Goal: Task Accomplishment & Management: Manage account settings

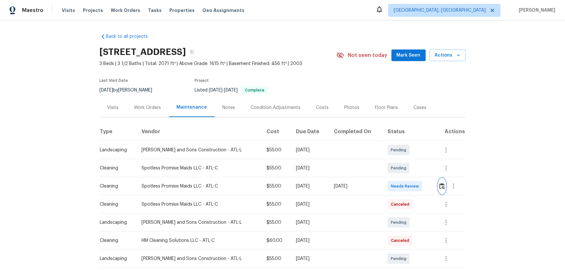
click at [401, 178] on img "button" at bounding box center [441, 186] width 5 height 6
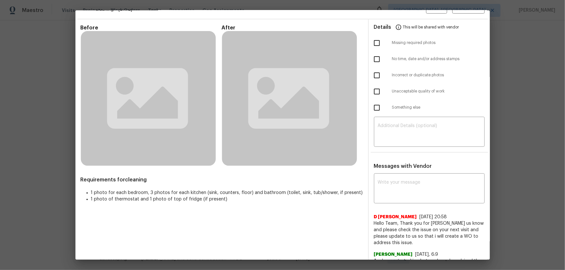
scroll to position [29, 0]
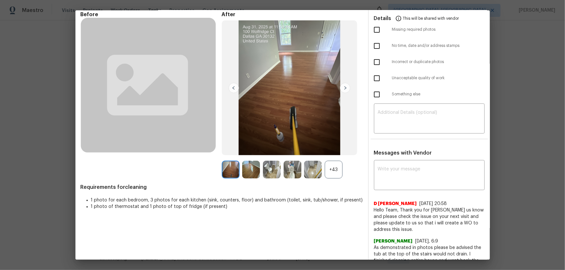
click at [336, 175] on div "+43" at bounding box center [333, 170] width 18 height 18
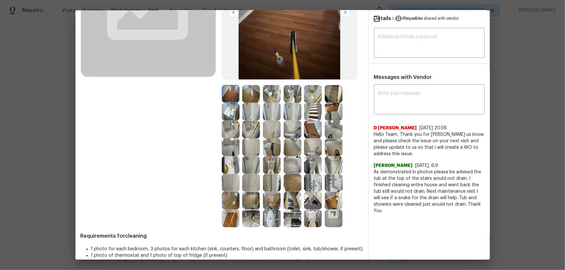
scroll to position [113, 0]
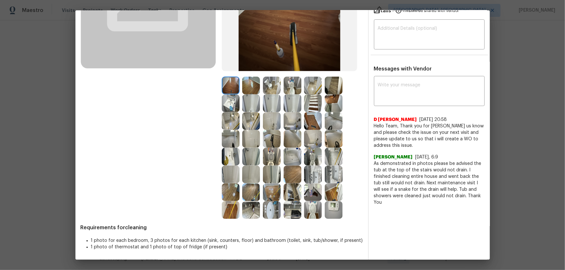
click at [268, 157] on img at bounding box center [272, 157] width 18 height 18
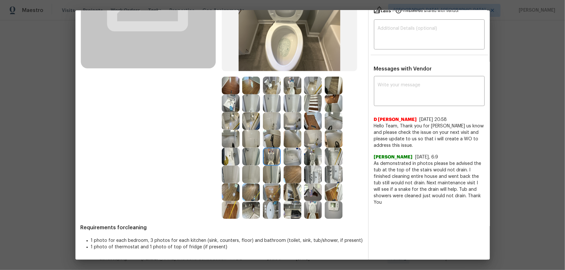
click at [305, 159] on img at bounding box center [313, 157] width 18 height 18
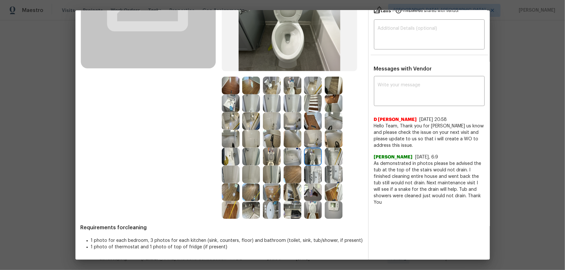
click at [307, 178] on img at bounding box center [313, 210] width 18 height 18
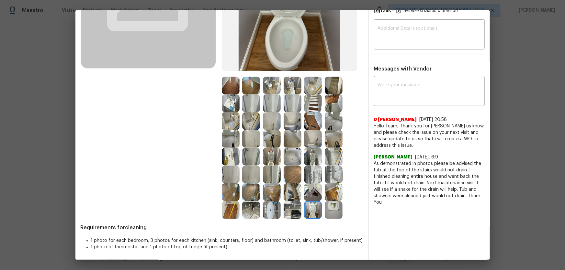
click at [292, 87] on img at bounding box center [292, 86] width 18 height 18
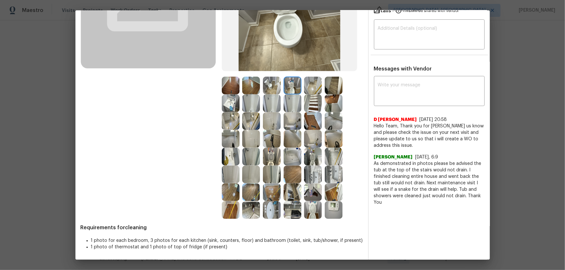
click at [230, 103] on img at bounding box center [231, 103] width 18 height 18
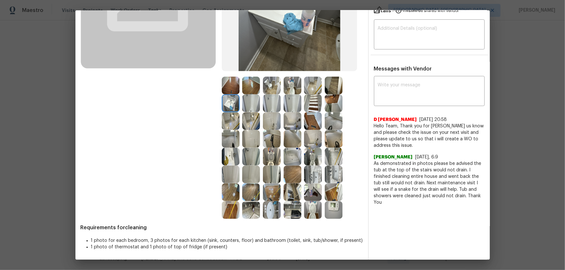
click at [307, 174] on img at bounding box center [313, 175] width 18 height 18
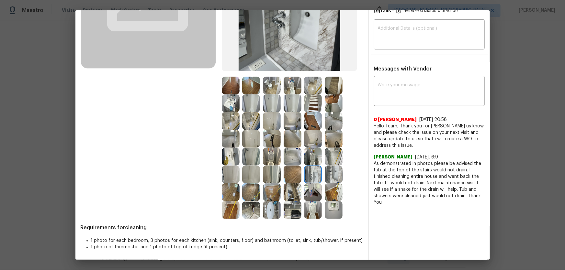
click at [332, 176] on img at bounding box center [333, 175] width 18 height 18
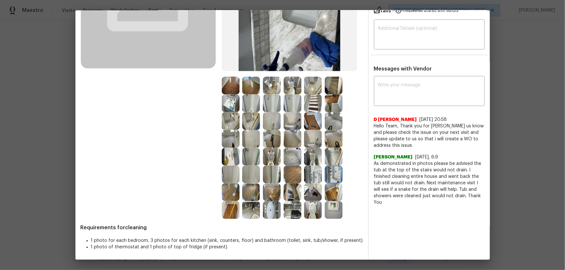
click at [266, 178] on img at bounding box center [272, 210] width 18 height 18
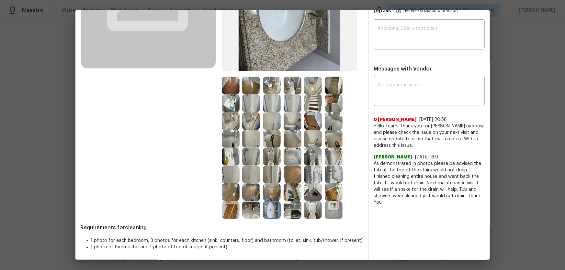
click at [288, 178] on img at bounding box center [292, 210] width 18 height 18
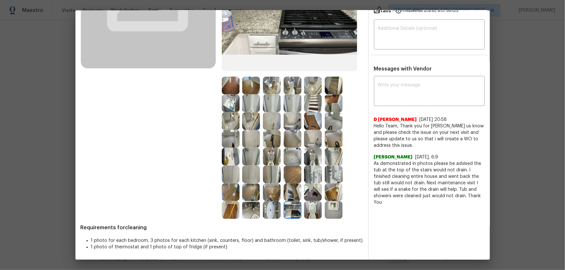
click at [307, 178] on img at bounding box center [313, 210] width 18 height 18
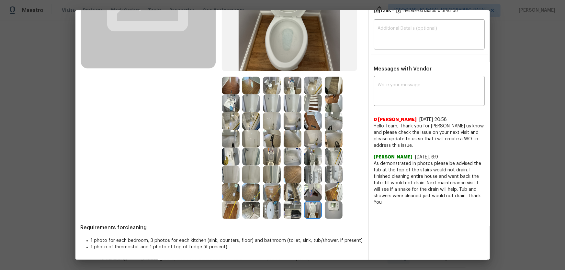
click at [293, 166] on img at bounding box center [292, 175] width 18 height 18
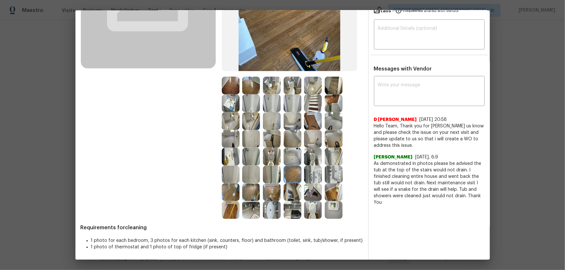
click at [291, 163] on img at bounding box center [292, 157] width 18 height 18
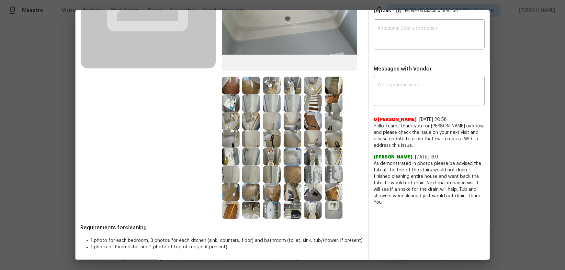
click at [250, 156] on img at bounding box center [251, 157] width 18 height 18
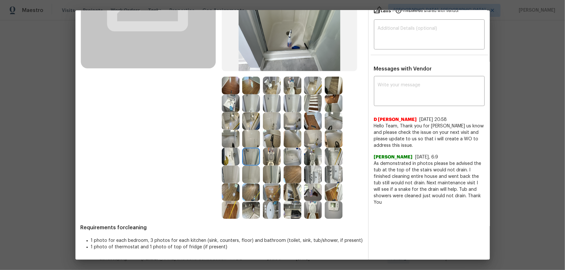
click at [245, 139] on img at bounding box center [251, 139] width 18 height 18
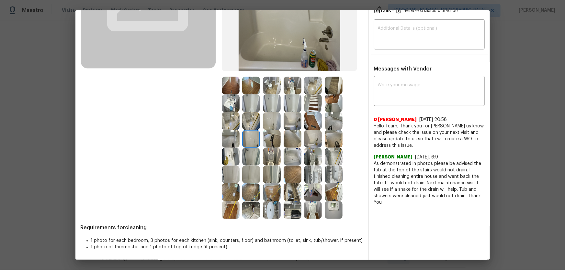
click at [288, 124] on img at bounding box center [292, 121] width 18 height 18
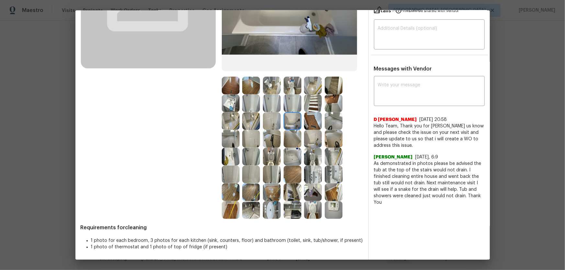
click at [311, 120] on img at bounding box center [313, 121] width 18 height 18
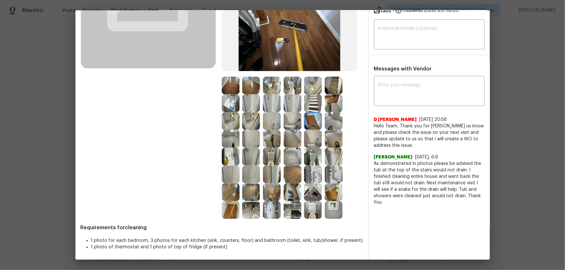
click at [288, 85] on img at bounding box center [292, 86] width 18 height 18
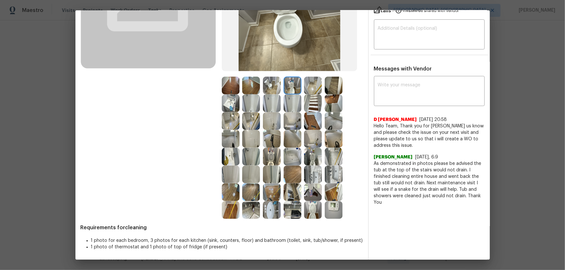
click at [266, 98] on img at bounding box center [272, 103] width 18 height 18
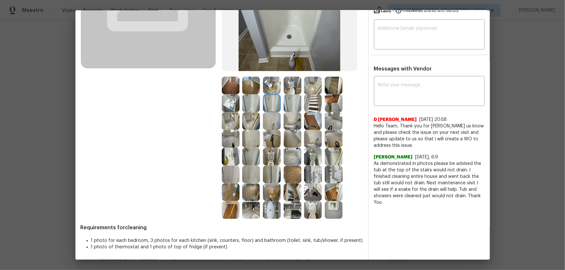
click at [316, 99] on img at bounding box center [313, 103] width 18 height 18
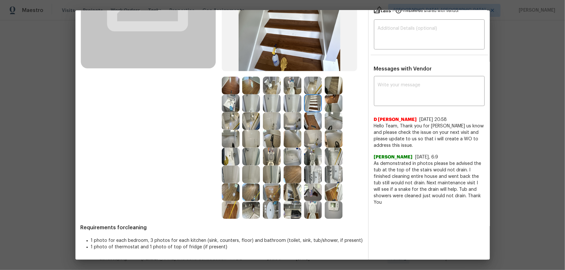
click at [328, 93] on img at bounding box center [333, 86] width 18 height 18
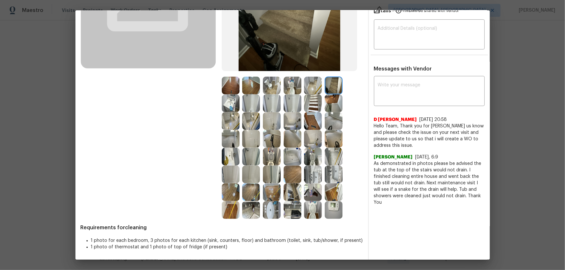
click at [239, 125] on div at bounding box center [232, 121] width 21 height 18
click at [237, 148] on div at bounding box center [232, 157] width 21 height 18
click at [290, 178] on img at bounding box center [292, 210] width 18 height 18
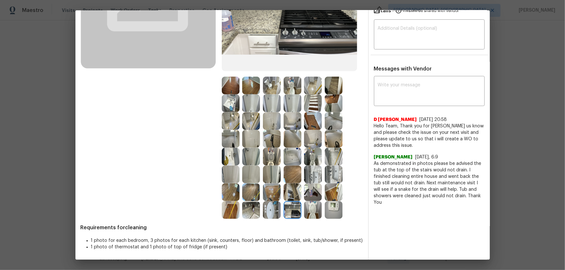
click at [327, 178] on img at bounding box center [333, 210] width 18 height 18
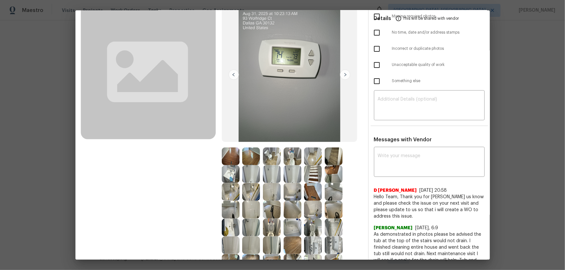
scroll to position [59, 0]
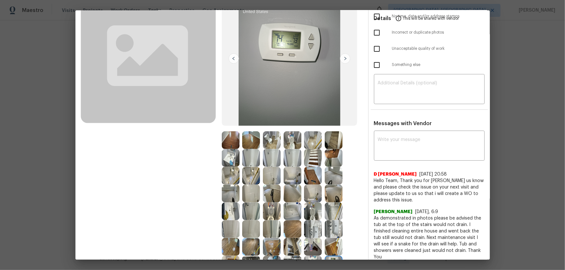
click at [254, 140] on img at bounding box center [251, 140] width 18 height 18
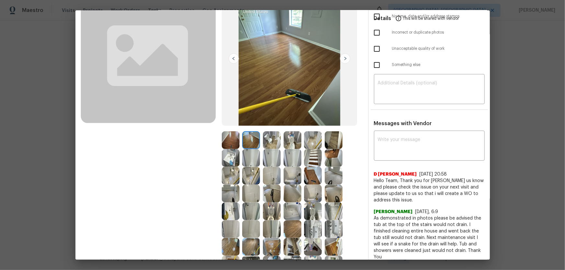
scroll to position [88, 0]
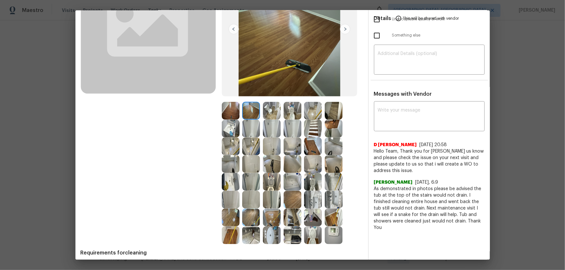
click at [288, 161] on img at bounding box center [292, 164] width 18 height 18
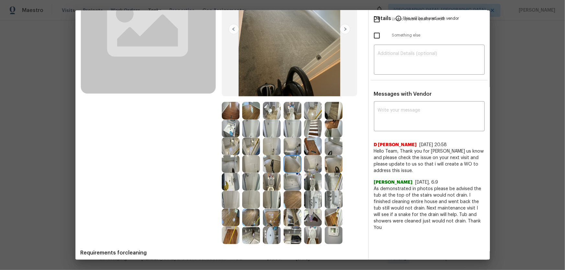
click at [271, 166] on img at bounding box center [272, 164] width 18 height 18
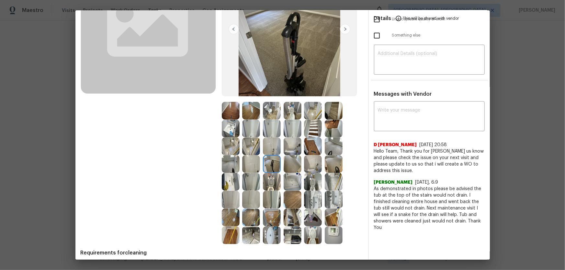
click at [290, 178] on img at bounding box center [292, 200] width 18 height 18
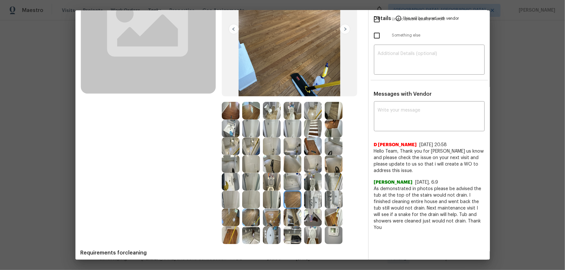
click at [292, 178] on img at bounding box center [292, 218] width 18 height 18
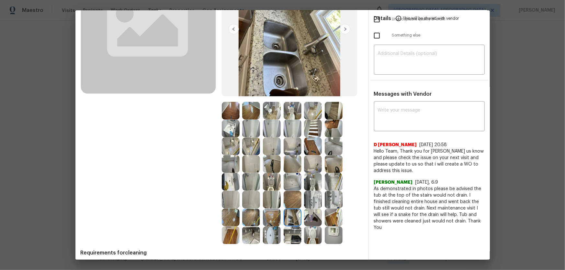
click at [274, 178] on img at bounding box center [272, 218] width 18 height 18
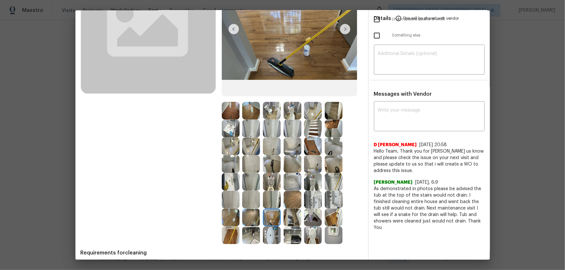
click at [271, 178] on img at bounding box center [272, 235] width 18 height 18
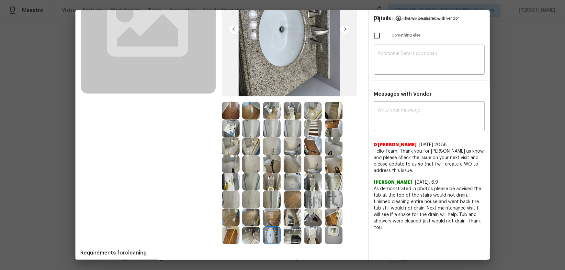
click at [242, 178] on img at bounding box center [251, 235] width 18 height 18
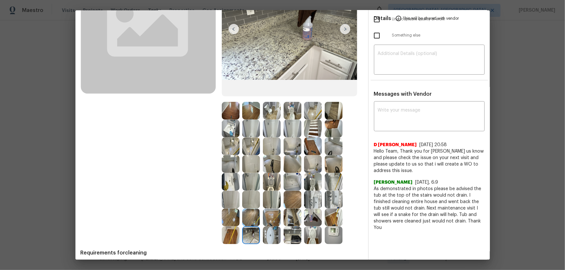
click at [223, 178] on img at bounding box center [231, 235] width 18 height 18
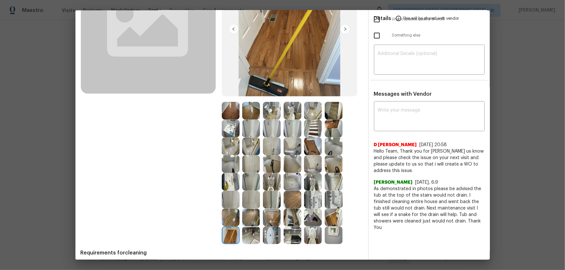
click at [223, 178] on img at bounding box center [231, 218] width 18 height 18
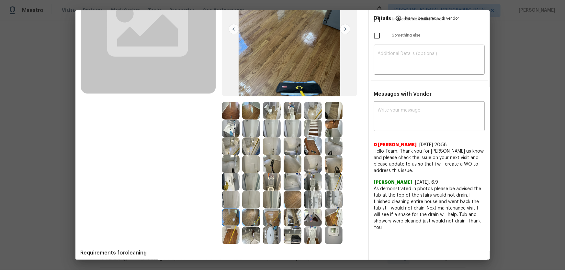
click at [240, 178] on div at bounding box center [232, 218] width 21 height 18
click at [316, 178] on img at bounding box center [313, 218] width 18 height 18
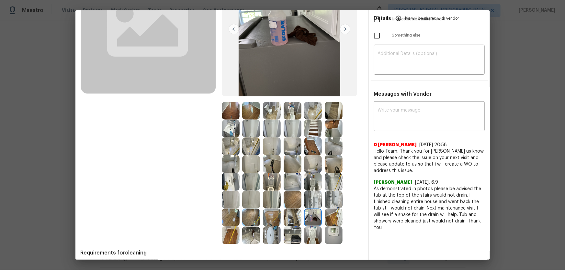
click at [337, 178] on img at bounding box center [333, 218] width 18 height 18
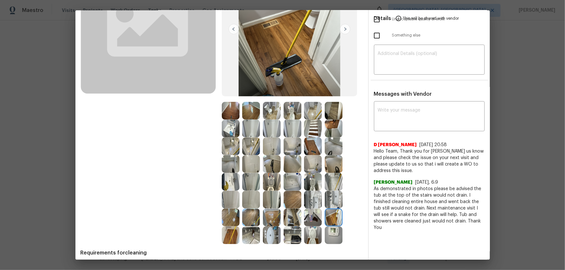
click at [332, 178] on img at bounding box center [333, 200] width 18 height 18
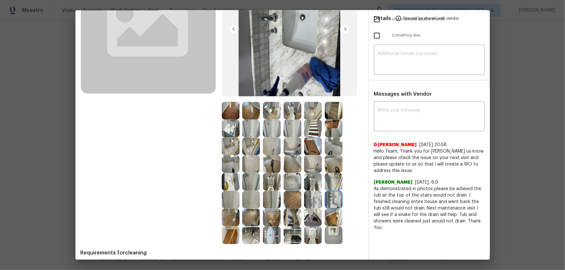
click at [308, 178] on img at bounding box center [313, 200] width 18 height 18
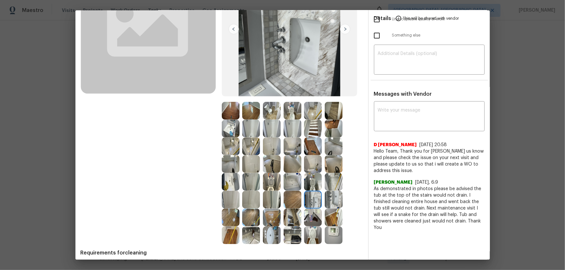
click at [311, 178] on img at bounding box center [313, 182] width 18 height 18
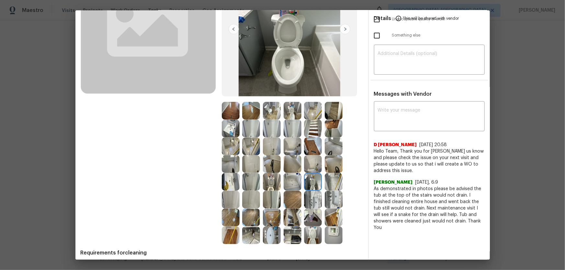
click at [326, 178] on img at bounding box center [333, 182] width 18 height 18
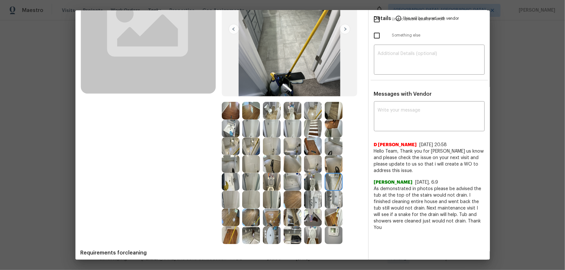
click at [286, 170] on img at bounding box center [292, 164] width 18 height 18
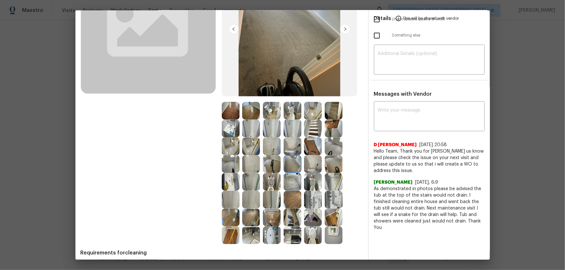
click at [267, 163] on img at bounding box center [272, 164] width 18 height 18
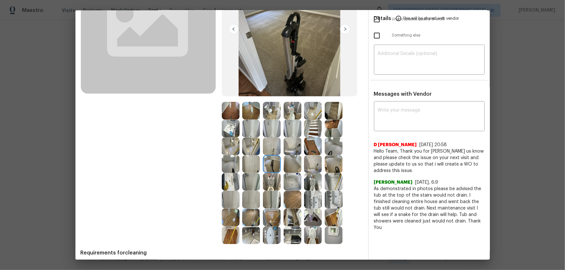
click at [267, 175] on img at bounding box center [272, 182] width 18 height 18
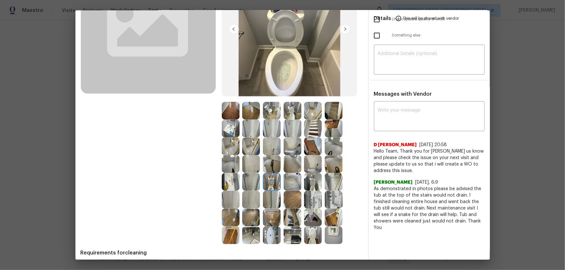
click at [253, 177] on img at bounding box center [251, 182] width 18 height 18
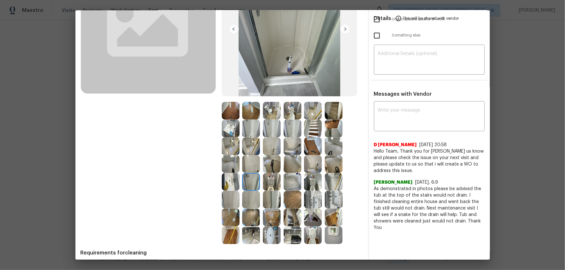
click at [246, 167] on img at bounding box center [251, 164] width 18 height 18
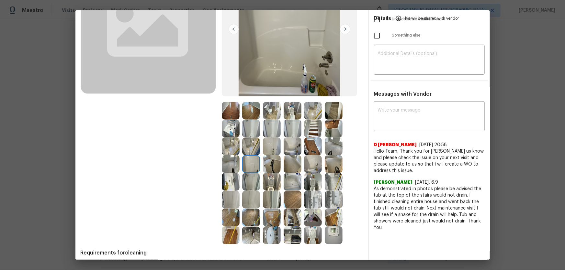
click at [231, 165] on img at bounding box center [231, 164] width 18 height 18
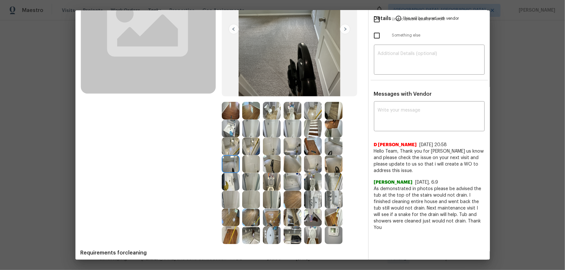
click at [231, 173] on img at bounding box center [231, 182] width 18 height 18
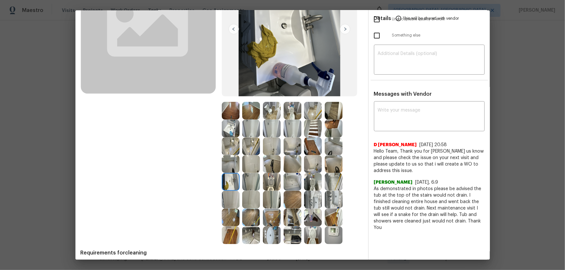
click at [287, 148] on img at bounding box center [292, 146] width 18 height 18
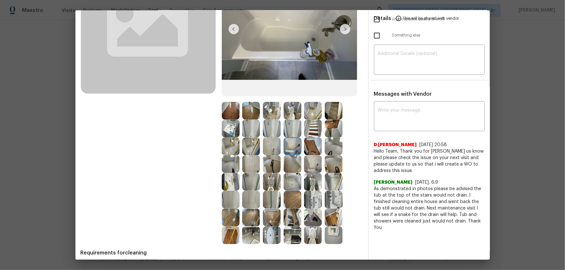
click at [309, 128] on img at bounding box center [313, 129] width 18 height 18
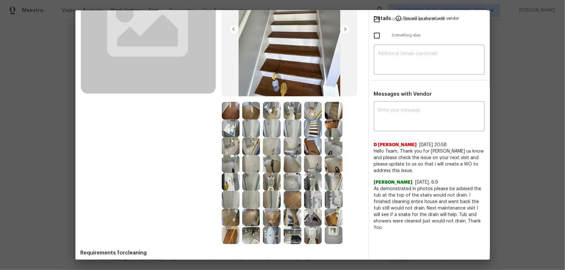
click at [329, 126] on img at bounding box center [333, 129] width 18 height 18
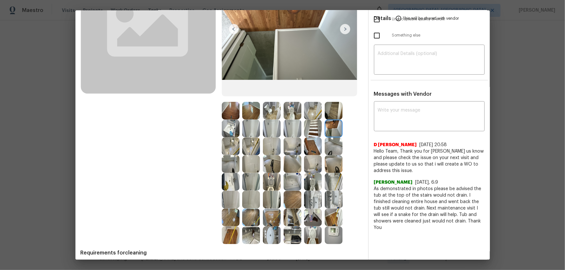
click at [330, 113] on img at bounding box center [333, 111] width 18 height 18
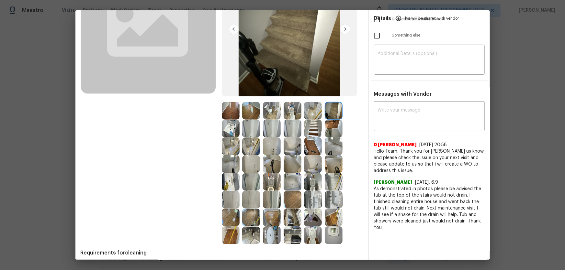
click at [327, 127] on img at bounding box center [333, 129] width 18 height 18
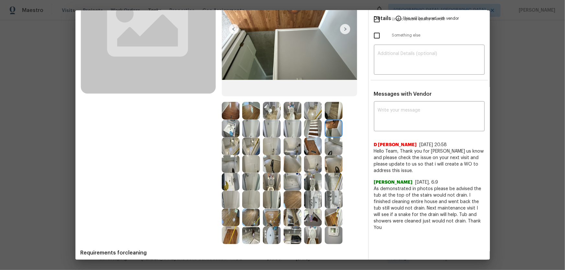
click at [328, 147] on img at bounding box center [333, 146] width 18 height 18
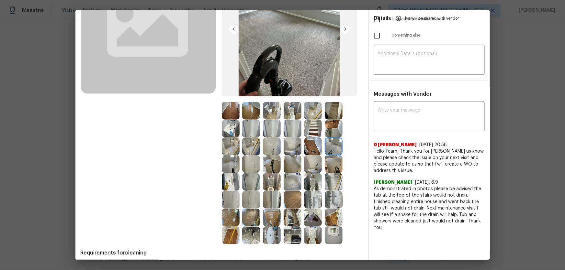
click at [330, 159] on img at bounding box center [333, 164] width 18 height 18
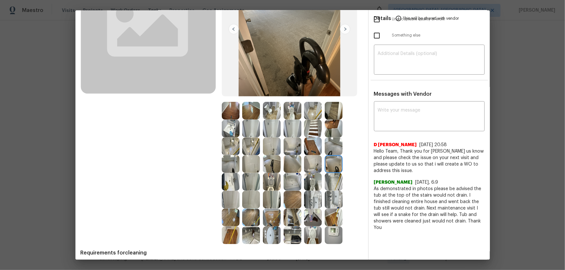
click at [307, 159] on img at bounding box center [313, 164] width 18 height 18
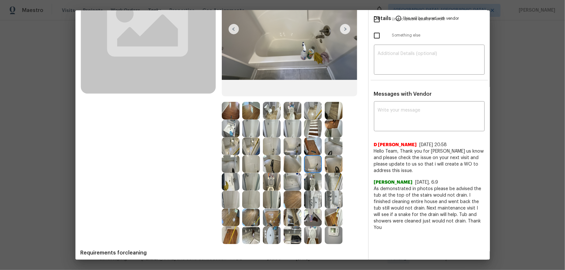
click at [310, 178] on img at bounding box center [313, 182] width 18 height 18
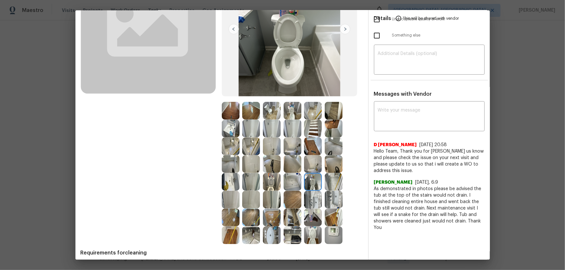
click at [336, 178] on img at bounding box center [333, 182] width 18 height 18
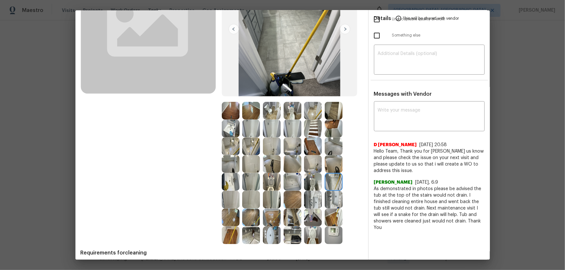
click at [332, 178] on img at bounding box center [333, 218] width 18 height 18
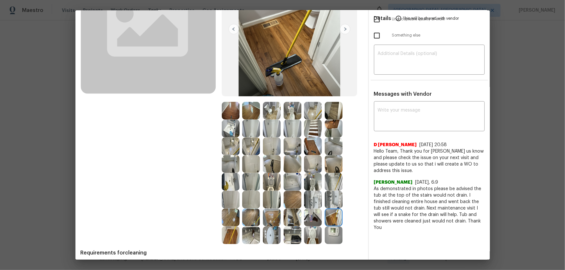
click at [334, 178] on img at bounding box center [333, 218] width 18 height 18
click at [307, 178] on img at bounding box center [313, 218] width 18 height 18
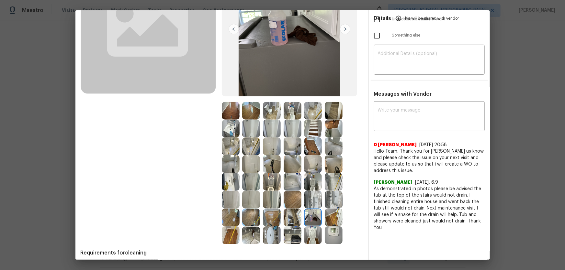
click at [310, 178] on img at bounding box center [313, 235] width 18 height 18
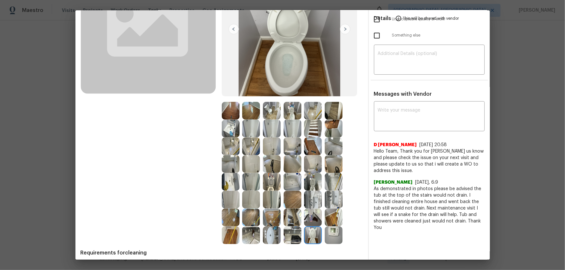
click at [333, 178] on img at bounding box center [333, 235] width 18 height 18
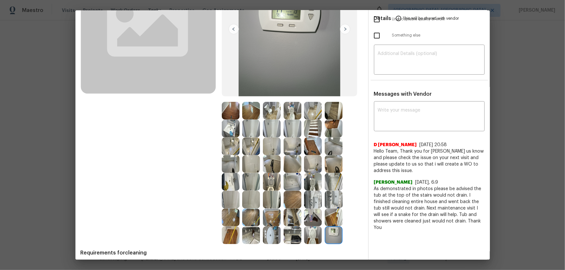
click at [284, 178] on img at bounding box center [292, 235] width 18 height 18
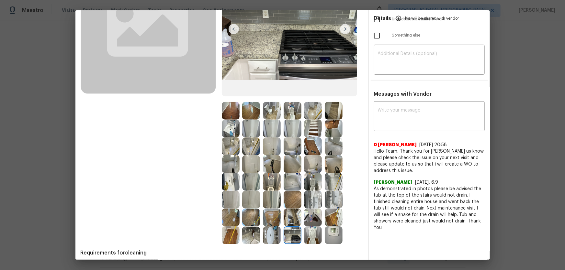
click at [276, 178] on img at bounding box center [272, 235] width 18 height 18
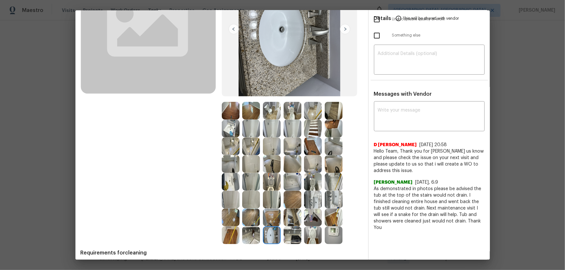
click at [273, 178] on img at bounding box center [272, 218] width 18 height 18
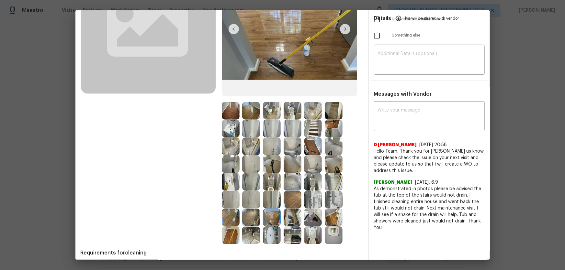
click at [291, 178] on img at bounding box center [292, 218] width 18 height 18
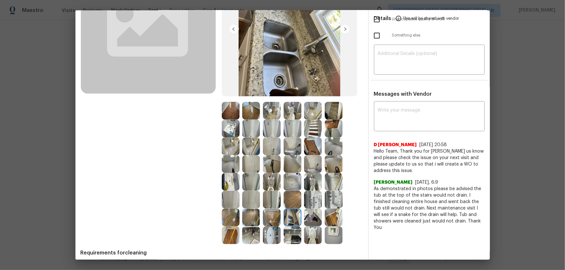
click at [238, 178] on div at bounding box center [232, 218] width 21 height 18
click at [248, 178] on img at bounding box center [251, 218] width 18 height 18
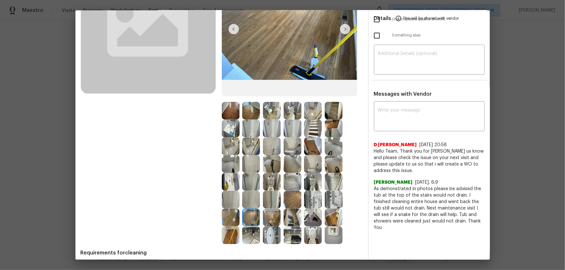
click at [247, 178] on img at bounding box center [251, 235] width 18 height 18
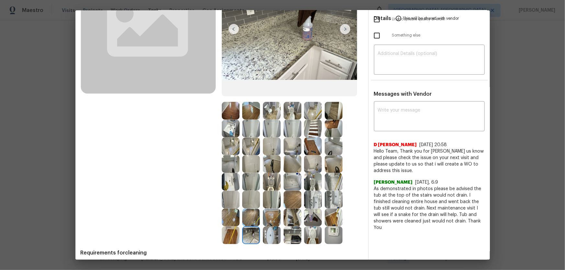
click at [226, 178] on img at bounding box center [231, 235] width 18 height 18
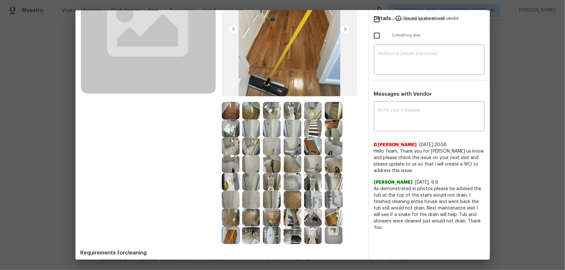
click at [229, 178] on img at bounding box center [231, 218] width 18 height 18
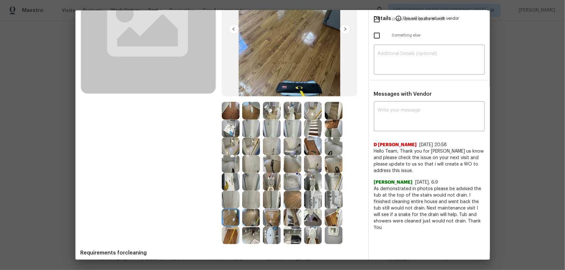
click at [231, 178] on img at bounding box center [231, 200] width 18 height 18
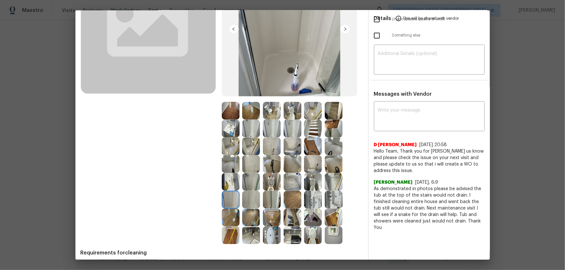
click at [244, 178] on img at bounding box center [251, 200] width 18 height 18
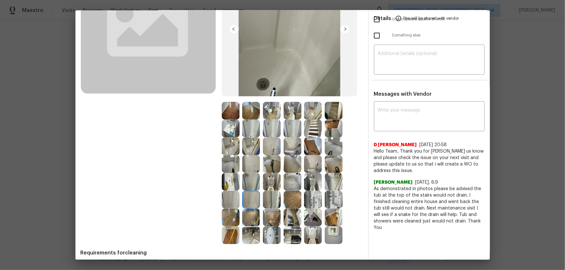
click at [243, 178] on img at bounding box center [251, 182] width 18 height 18
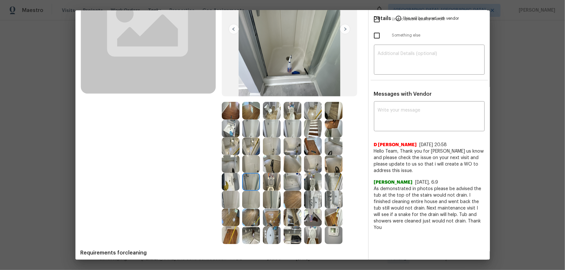
click at [232, 178] on img at bounding box center [231, 182] width 18 height 18
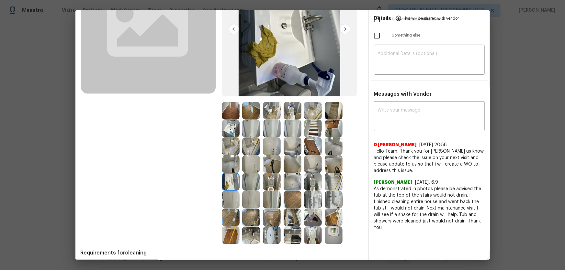
click at [227, 168] on img at bounding box center [231, 164] width 18 height 18
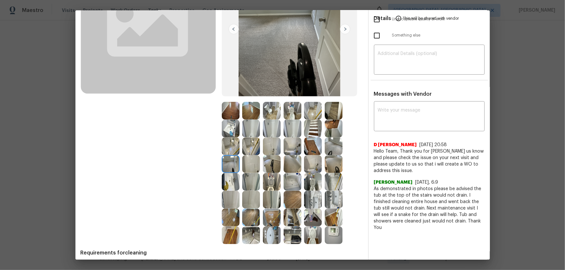
click at [228, 152] on img at bounding box center [231, 146] width 18 height 18
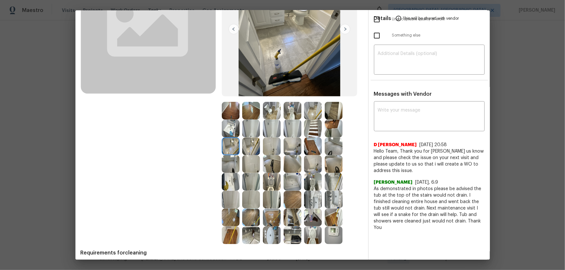
click at [235, 126] on img at bounding box center [231, 129] width 18 height 18
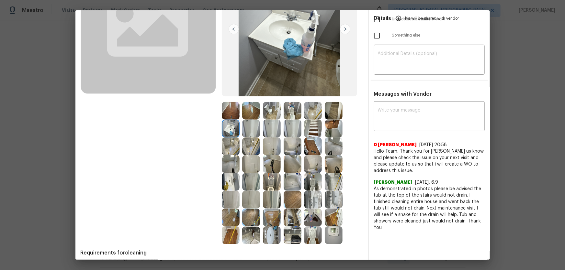
click at [244, 126] on img at bounding box center [251, 129] width 18 height 18
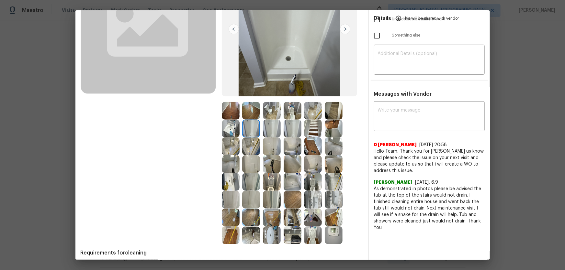
click at [250, 112] on img at bounding box center [251, 111] width 18 height 18
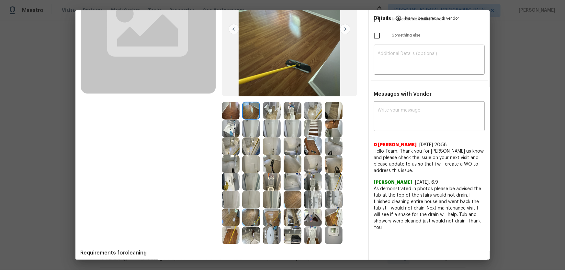
click at [225, 112] on img at bounding box center [231, 111] width 18 height 18
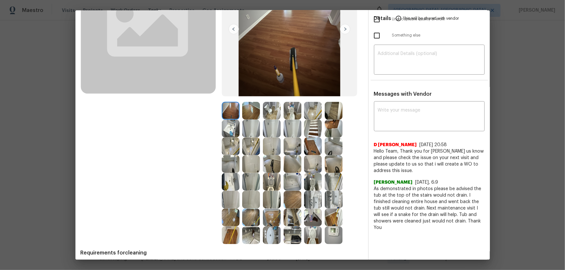
click at [263, 112] on img at bounding box center [272, 111] width 18 height 18
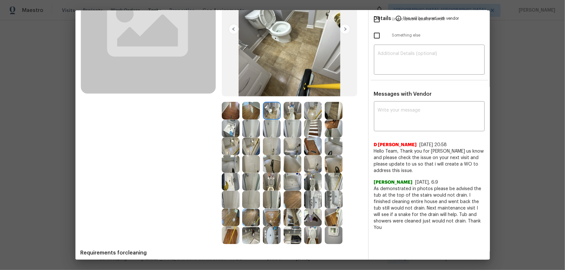
click at [293, 115] on img at bounding box center [292, 111] width 18 height 18
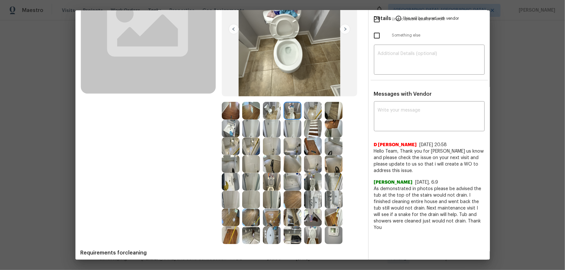
click at [308, 115] on img at bounding box center [313, 111] width 18 height 18
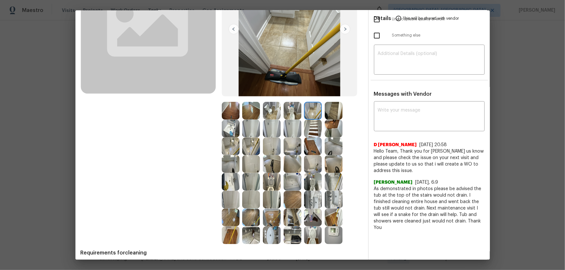
click at [337, 116] on img at bounding box center [333, 111] width 18 height 18
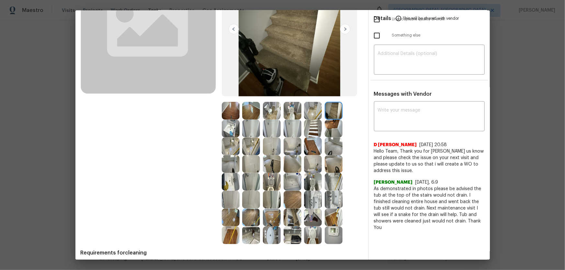
click at [332, 128] on img at bounding box center [333, 129] width 18 height 18
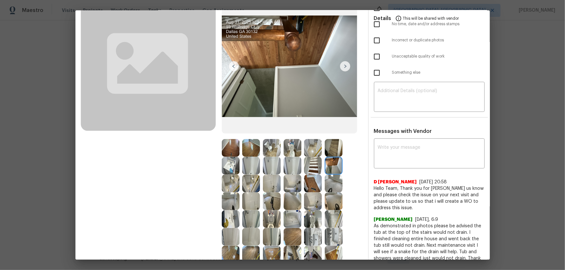
scroll to position [0, 0]
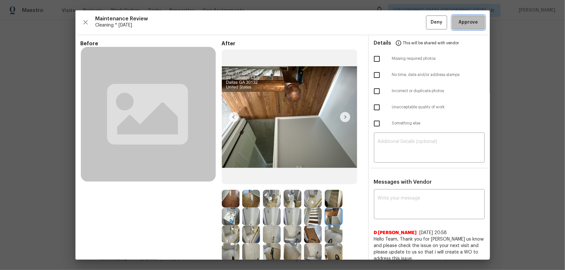
click at [401, 22] on button "Approve" at bounding box center [468, 23] width 32 height 14
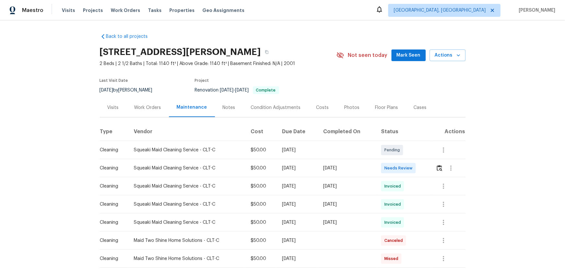
click at [401, 168] on td at bounding box center [447, 168] width 35 height 18
click at [401, 171] on img "button" at bounding box center [438, 168] width 5 height 6
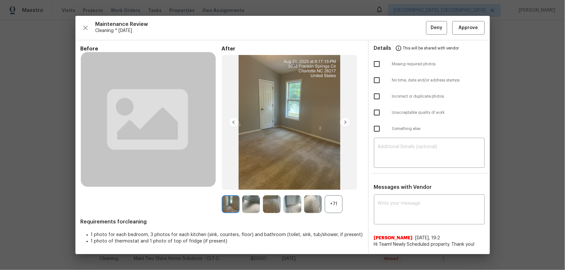
click at [334, 178] on div "+71" at bounding box center [333, 204] width 18 height 18
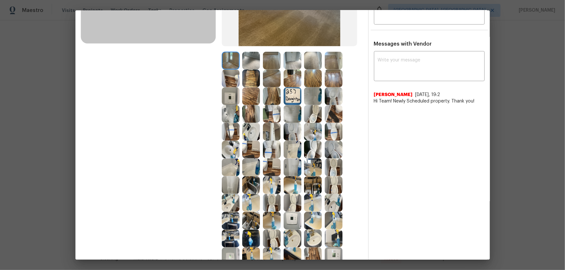
scroll to position [176, 0]
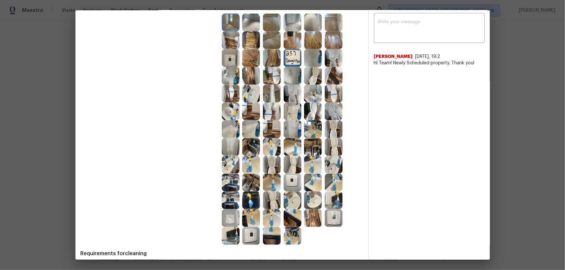
click at [294, 97] on img at bounding box center [292, 94] width 18 height 18
click at [320, 120] on div at bounding box center [314, 129] width 21 height 18
click at [315, 116] on img at bounding box center [313, 112] width 18 height 18
click at [309, 71] on img at bounding box center [313, 76] width 18 height 18
drag, startPoint x: 253, startPoint y: 90, endPoint x: 248, endPoint y: 101, distance: 12.3
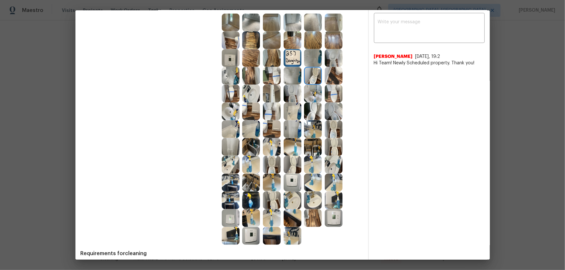
click at [253, 90] on img at bounding box center [251, 94] width 18 height 18
click at [233, 109] on img at bounding box center [231, 112] width 18 height 18
click at [312, 178] on img at bounding box center [313, 201] width 18 height 18
click at [233, 178] on img at bounding box center [231, 218] width 18 height 18
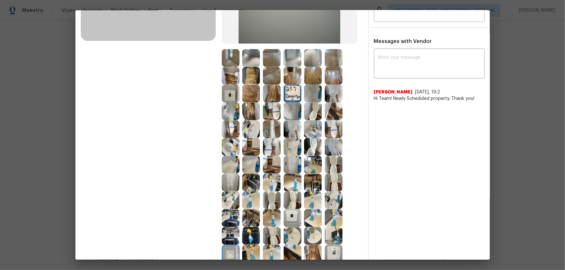
scroll to position [59, 0]
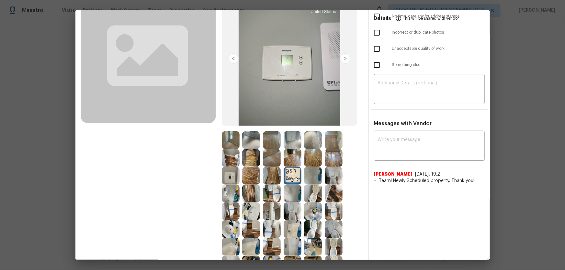
click at [232, 177] on img at bounding box center [231, 176] width 18 height 18
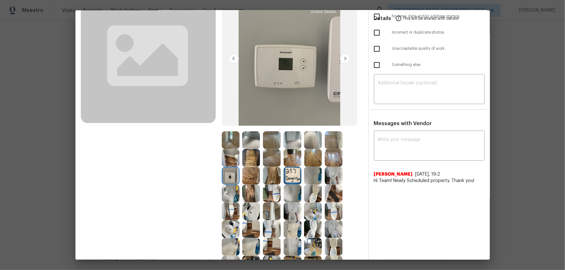
click at [263, 172] on img at bounding box center [272, 176] width 18 height 18
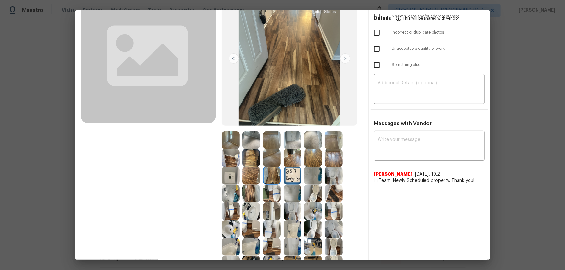
drag, startPoint x: 267, startPoint y: 174, endPoint x: 269, endPoint y: 185, distance: 11.4
click at [268, 174] on img at bounding box center [272, 176] width 18 height 18
click at [269, 178] on img at bounding box center [272, 194] width 18 height 18
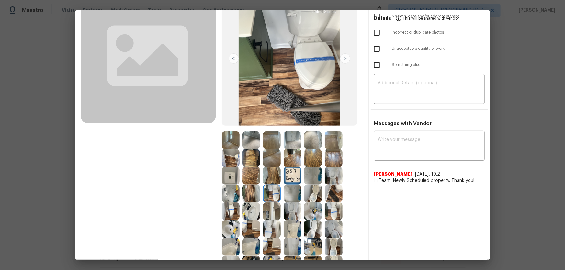
click at [269, 178] on img at bounding box center [272, 212] width 18 height 18
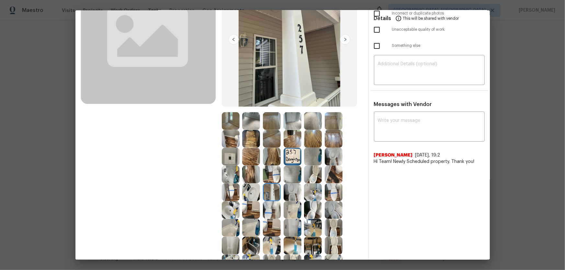
scroll to position [88, 0]
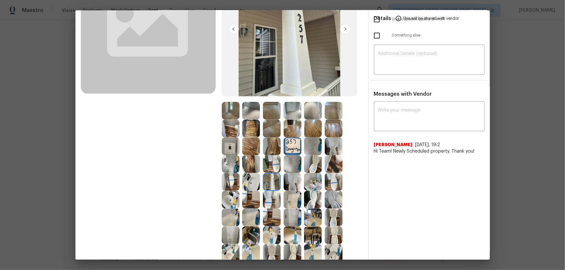
click at [250, 104] on img at bounding box center [251, 111] width 18 height 18
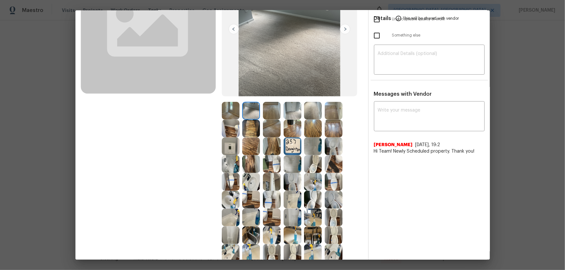
click at [311, 114] on img at bounding box center [313, 111] width 18 height 18
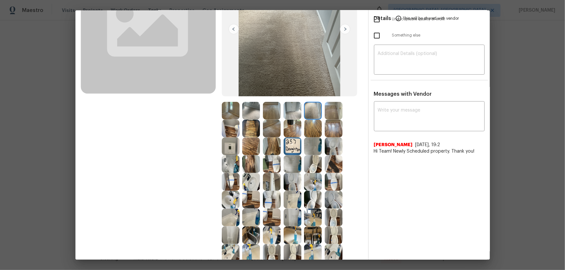
click at [331, 116] on img at bounding box center [333, 111] width 18 height 18
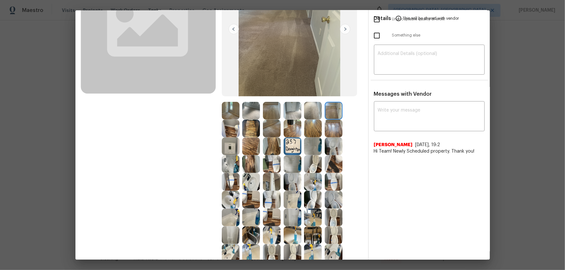
click at [309, 137] on img at bounding box center [313, 146] width 18 height 18
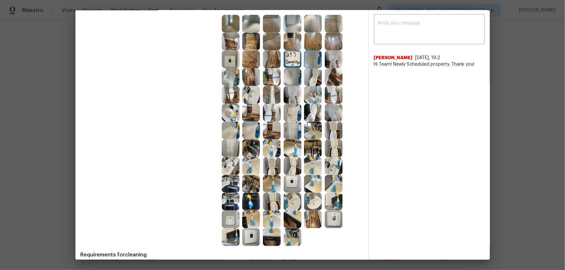
scroll to position [176, 0]
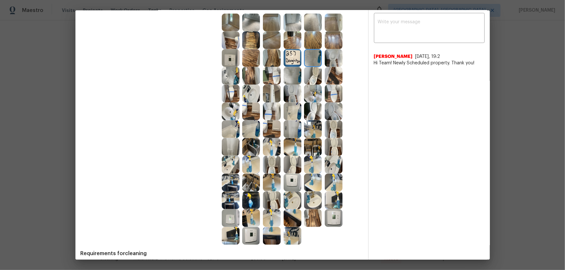
click at [249, 145] on img at bounding box center [251, 147] width 18 height 18
click at [252, 178] on img at bounding box center [251, 183] width 18 height 18
click at [225, 178] on img at bounding box center [231, 183] width 18 height 18
click at [230, 178] on img at bounding box center [231, 201] width 18 height 18
click at [246, 178] on img at bounding box center [251, 201] width 18 height 18
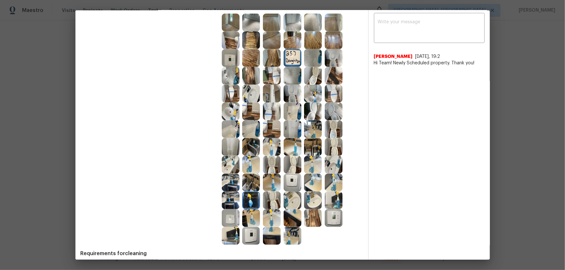
click at [287, 178] on img at bounding box center [292, 218] width 18 height 18
click at [253, 178] on img at bounding box center [251, 218] width 18 height 18
click at [232, 178] on img at bounding box center [231, 218] width 18 height 18
click at [314, 178] on img at bounding box center [313, 183] width 18 height 18
click at [326, 178] on img at bounding box center [333, 183] width 18 height 18
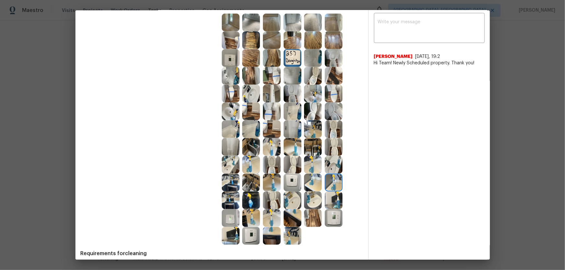
click at [328, 170] on img at bounding box center [333, 165] width 18 height 18
click at [322, 167] on div at bounding box center [314, 165] width 21 height 18
click at [317, 158] on img at bounding box center [313, 165] width 18 height 18
click at [316, 151] on img at bounding box center [313, 147] width 18 height 18
click at [332, 148] on img at bounding box center [333, 147] width 18 height 18
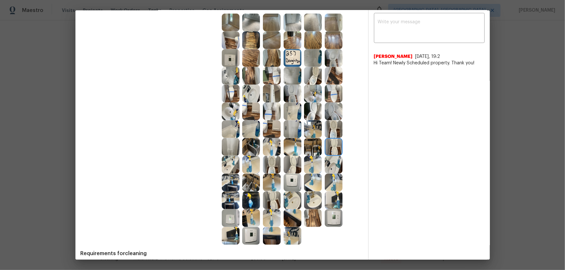
click at [287, 148] on img at bounding box center [292, 147] width 18 height 18
click at [293, 166] on img at bounding box center [292, 165] width 18 height 18
click at [265, 161] on img at bounding box center [272, 165] width 18 height 18
click at [283, 177] on img at bounding box center [292, 183] width 18 height 18
click at [270, 178] on img at bounding box center [272, 183] width 18 height 18
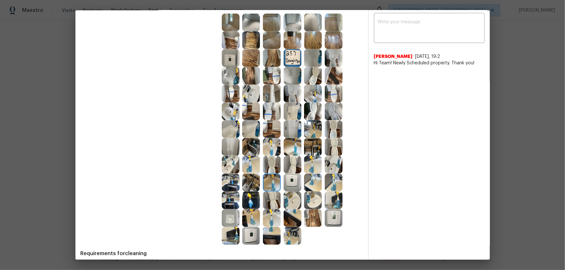
click at [289, 178] on img at bounding box center [292, 218] width 18 height 18
click at [299, 178] on img at bounding box center [292, 236] width 18 height 18
click at [269, 178] on img at bounding box center [272, 236] width 18 height 18
click at [252, 178] on img at bounding box center [251, 236] width 18 height 18
click at [251, 178] on img at bounding box center [251, 218] width 18 height 18
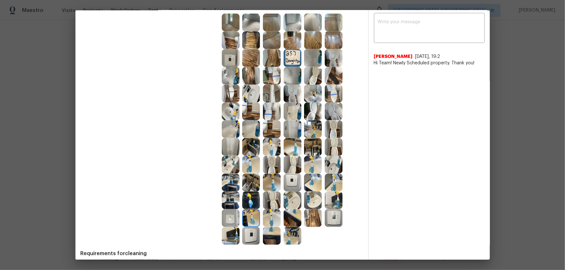
click at [275, 178] on img at bounding box center [272, 218] width 18 height 18
click at [297, 178] on img at bounding box center [292, 201] width 18 height 18
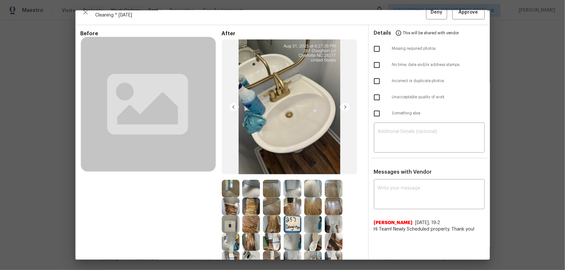
scroll to position [0, 0]
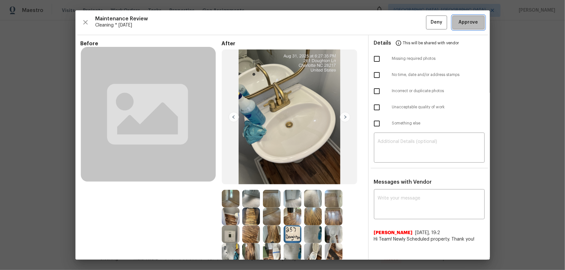
drag, startPoint x: 456, startPoint y: 17, endPoint x: 478, endPoint y: 84, distance: 70.6
click at [401, 17] on button "Approve" at bounding box center [468, 23] width 32 height 14
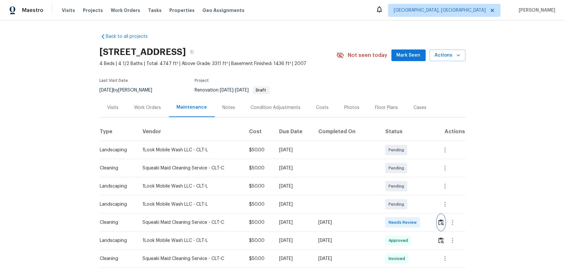
click at [401, 178] on img "button" at bounding box center [440, 222] width 5 height 6
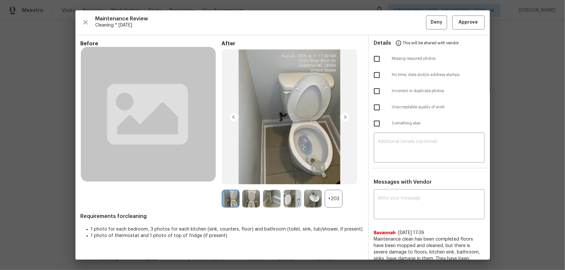
click at [338, 178] on div "+203" at bounding box center [333, 199] width 18 height 18
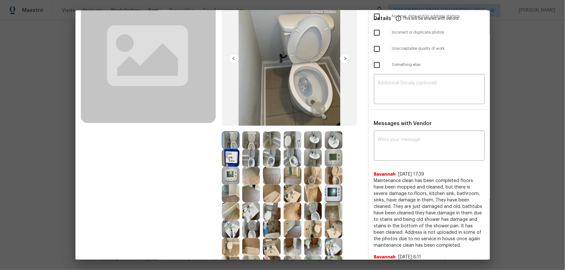
scroll to position [88, 0]
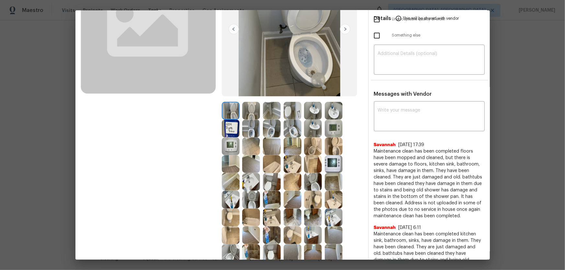
click at [317, 178] on img at bounding box center [313, 182] width 18 height 18
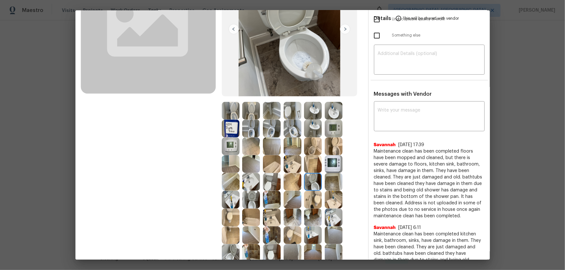
click at [313, 145] on img at bounding box center [313, 146] width 18 height 18
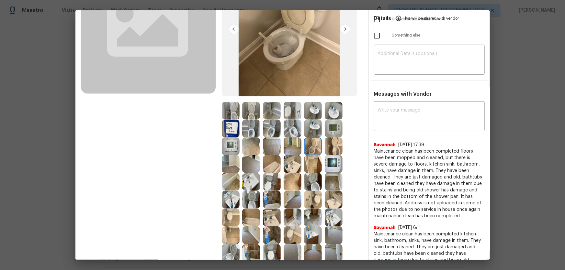
click at [333, 151] on img at bounding box center [333, 146] width 18 height 18
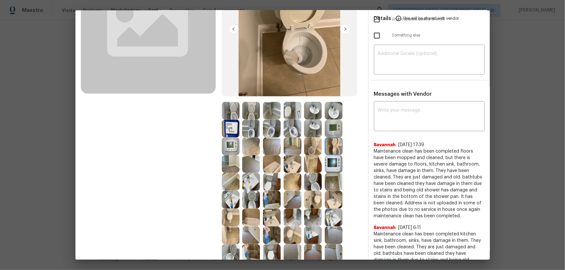
click at [269, 129] on img at bounding box center [272, 129] width 18 height 18
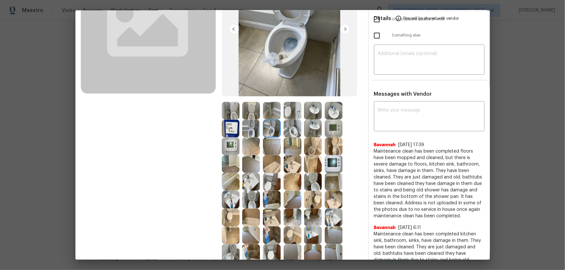
click at [291, 131] on img at bounding box center [292, 129] width 18 height 18
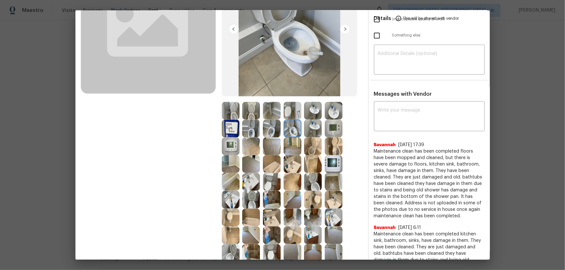
scroll to position [117, 0]
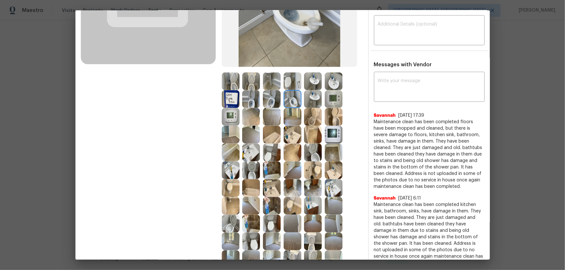
click at [315, 80] on img at bounding box center [313, 81] width 18 height 18
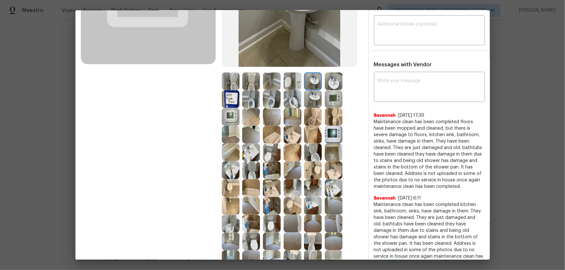
click at [328, 84] on img at bounding box center [333, 81] width 18 height 18
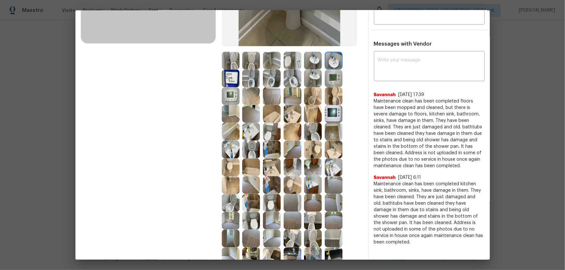
scroll to position [147, 0]
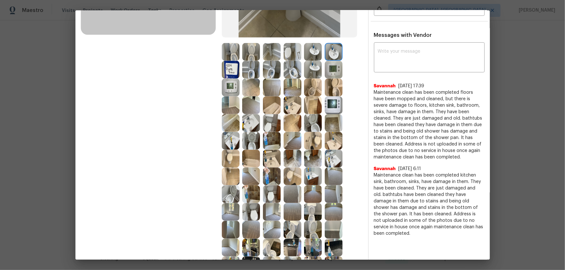
click at [333, 158] on img at bounding box center [333, 159] width 18 height 18
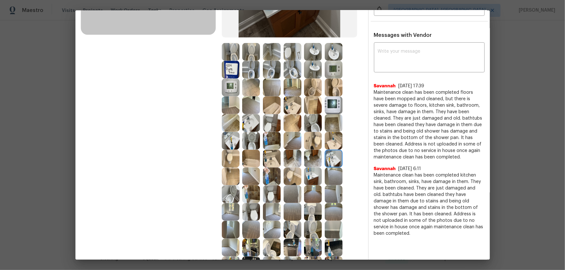
click at [333, 143] on img at bounding box center [333, 141] width 18 height 18
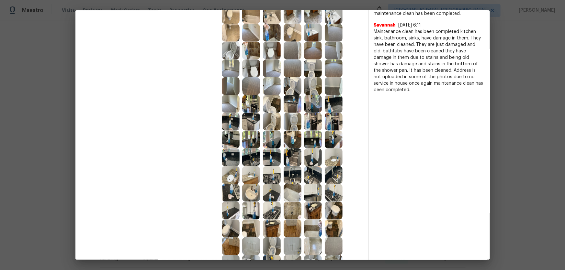
scroll to position [294, 0]
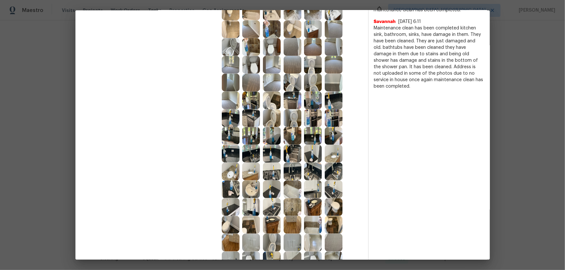
click at [254, 178] on img at bounding box center [251, 190] width 18 height 18
click at [234, 172] on img at bounding box center [231, 172] width 18 height 18
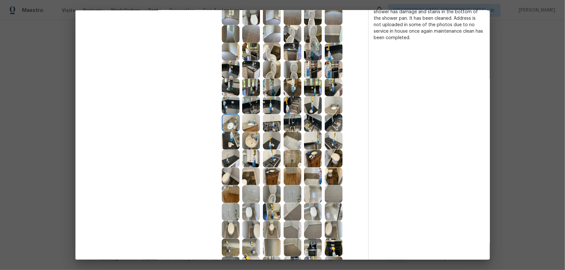
scroll to position [353, 0]
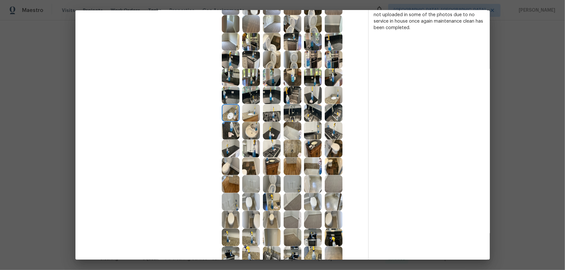
click at [248, 178] on img at bounding box center [251, 184] width 18 height 18
click at [281, 178] on div at bounding box center [273, 184] width 21 height 18
click at [226, 178] on img at bounding box center [231, 202] width 18 height 18
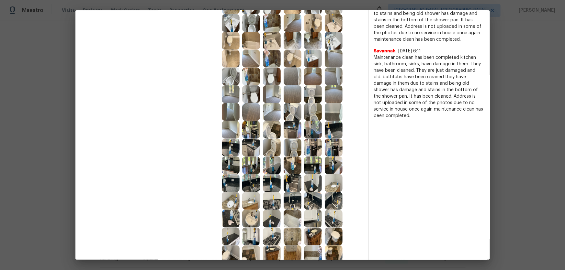
scroll to position [206, 0]
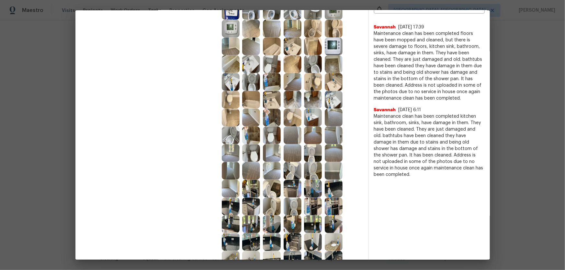
click at [253, 103] on img at bounding box center [251, 100] width 18 height 18
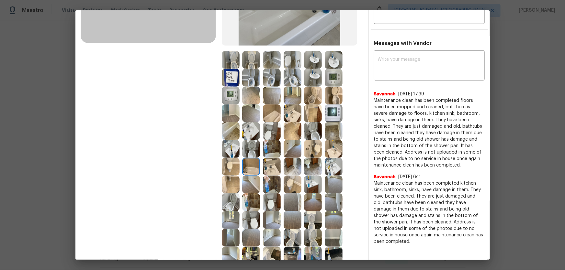
scroll to position [117, 0]
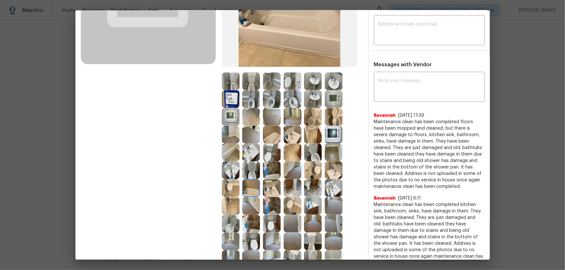
click at [233, 101] on img at bounding box center [231, 99] width 18 height 18
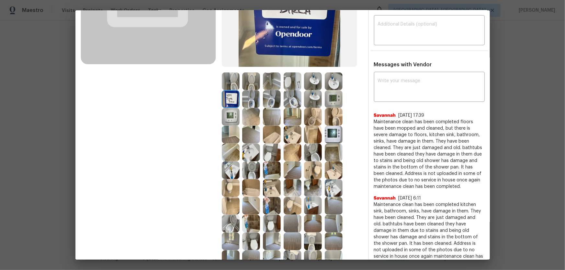
click at [233, 109] on img at bounding box center [231, 117] width 18 height 18
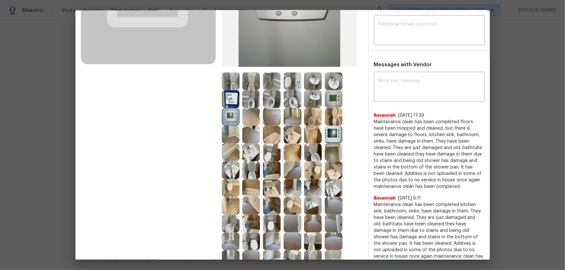
click at [275, 118] on img at bounding box center [272, 117] width 18 height 18
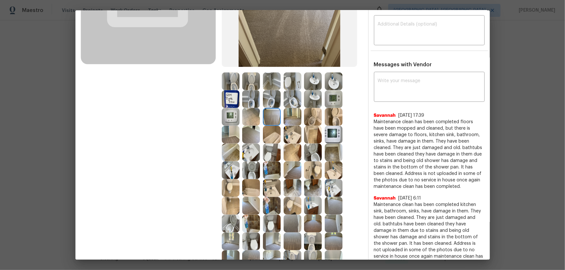
click at [291, 116] on img at bounding box center [292, 117] width 18 height 18
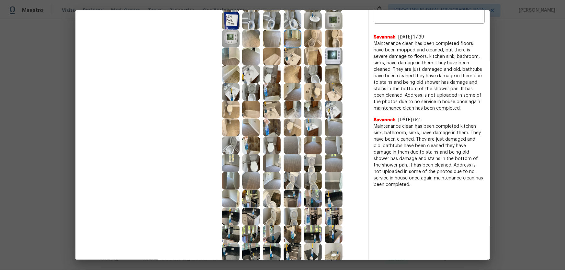
scroll to position [206, 0]
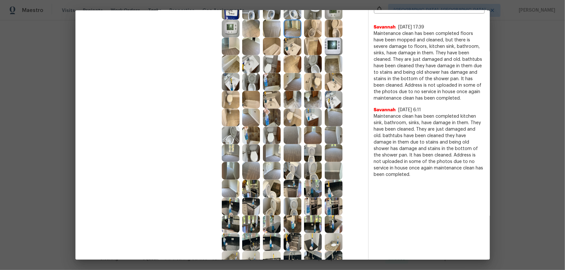
click at [329, 151] on img at bounding box center [333, 153] width 18 height 18
click at [317, 139] on img at bounding box center [313, 135] width 18 height 18
click at [330, 140] on img at bounding box center [333, 135] width 18 height 18
click at [334, 116] on img at bounding box center [333, 118] width 18 height 18
click at [285, 129] on img at bounding box center [292, 135] width 18 height 18
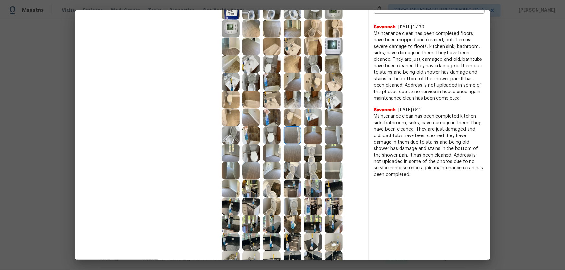
click at [285, 120] on img at bounding box center [292, 118] width 18 height 18
click at [257, 116] on img at bounding box center [251, 118] width 18 height 18
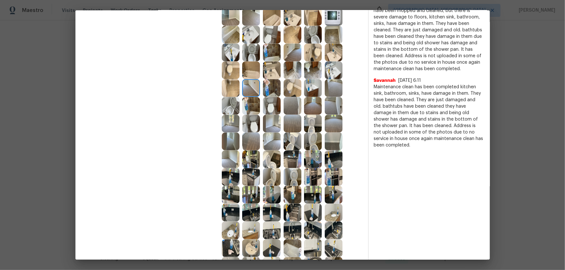
click at [285, 178] on img at bounding box center [292, 213] width 18 height 18
drag, startPoint x: 269, startPoint y: 223, endPoint x: 267, endPoint y: 225, distance: 3.4
click at [269, 178] on img at bounding box center [272, 231] width 18 height 18
click at [246, 178] on img at bounding box center [251, 231] width 18 height 18
click at [246, 178] on img at bounding box center [251, 213] width 18 height 18
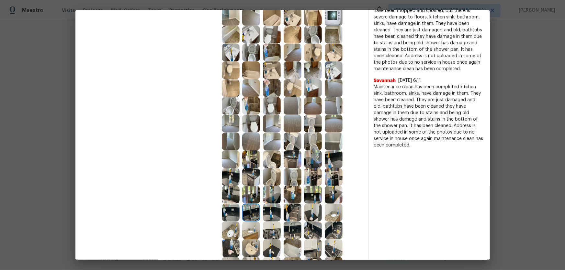
click at [233, 178] on img at bounding box center [231, 213] width 18 height 18
click at [246, 178] on img at bounding box center [251, 195] width 18 height 18
click at [287, 178] on img at bounding box center [292, 213] width 18 height 18
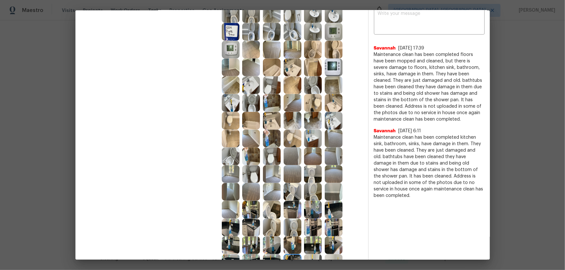
scroll to position [147, 0]
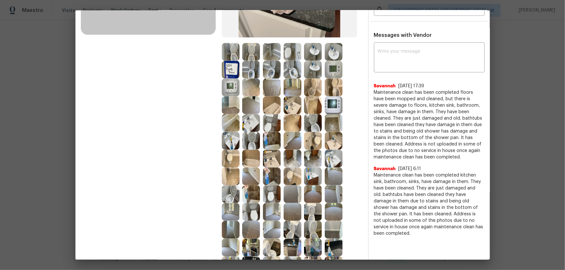
click at [336, 98] on img at bounding box center [333, 105] width 18 height 18
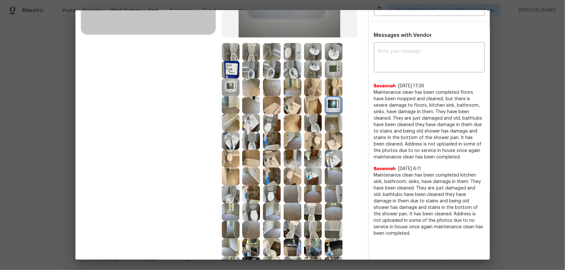
click at [231, 69] on img at bounding box center [231, 70] width 18 height 18
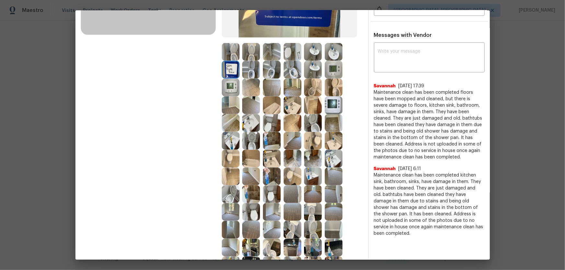
drag, startPoint x: 237, startPoint y: 81, endPoint x: 236, endPoint y: 87, distance: 6.8
click at [236, 81] on img at bounding box center [231, 88] width 18 height 18
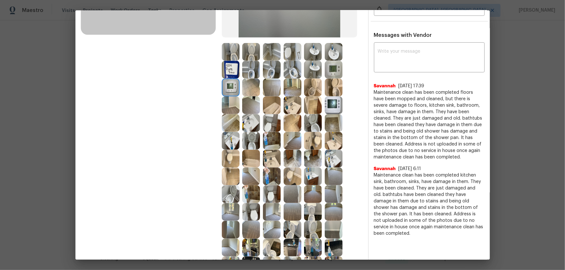
click at [243, 100] on img at bounding box center [251, 105] width 18 height 18
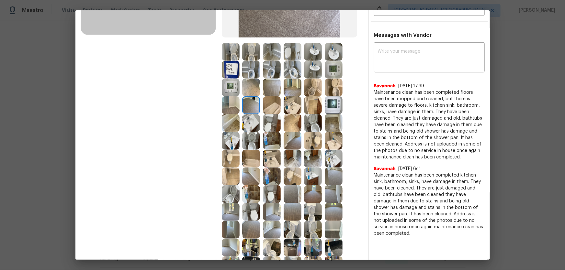
click at [228, 106] on img at bounding box center [231, 105] width 18 height 18
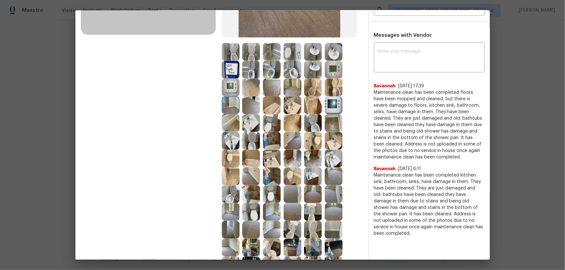
click at [237, 128] on img at bounding box center [231, 123] width 18 height 18
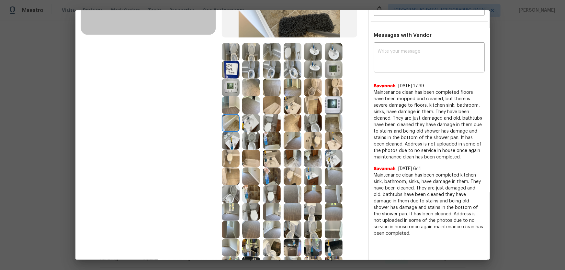
click at [258, 128] on img at bounding box center [251, 123] width 18 height 18
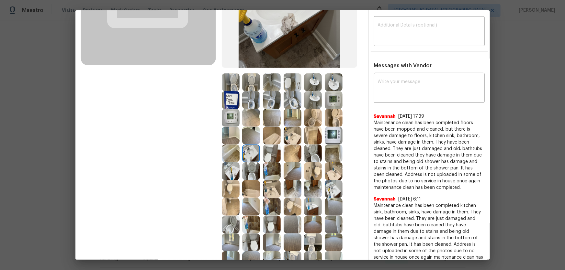
scroll to position [117, 0]
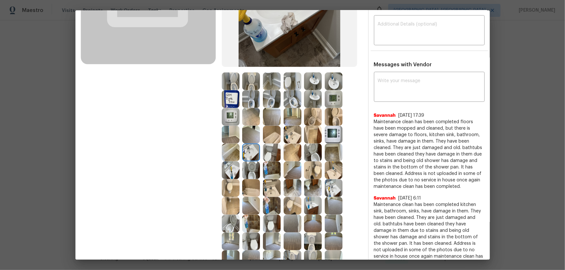
click at [271, 113] on img at bounding box center [272, 117] width 18 height 18
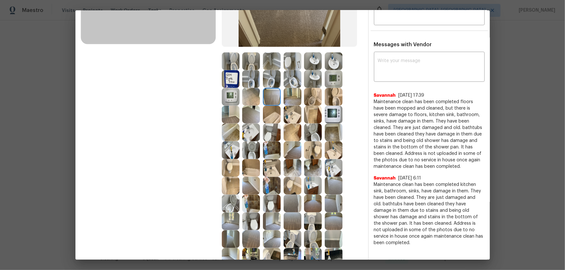
scroll to position [147, 0]
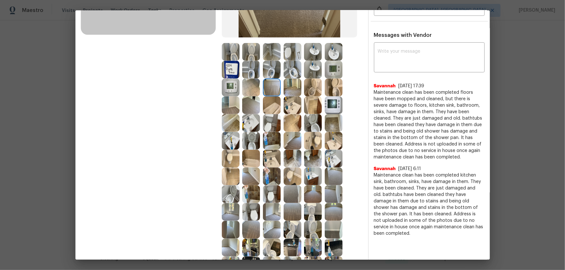
click at [326, 178] on img at bounding box center [333, 194] width 18 height 18
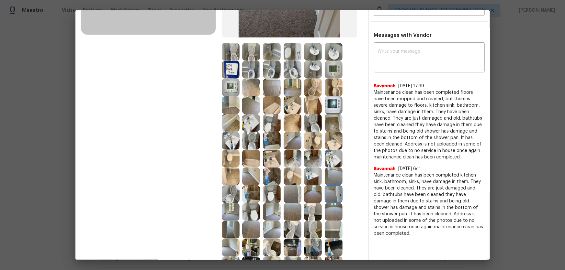
click at [313, 178] on img at bounding box center [313, 194] width 18 height 18
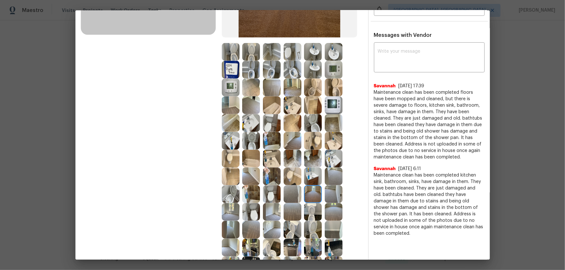
click at [286, 178] on img at bounding box center [292, 194] width 18 height 18
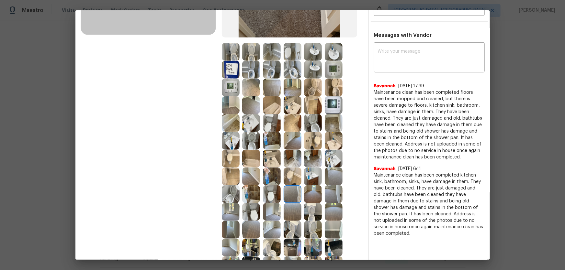
click at [289, 178] on img at bounding box center [292, 212] width 18 height 18
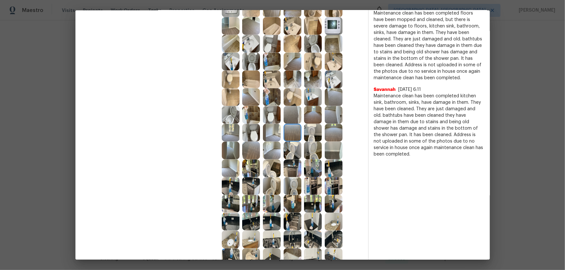
scroll to position [235, 0]
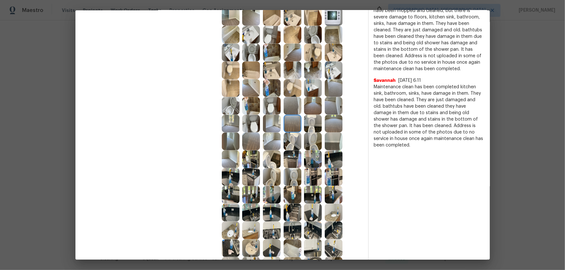
click at [248, 178] on img at bounding box center [251, 195] width 18 height 18
click at [253, 178] on img at bounding box center [251, 213] width 18 height 18
click at [279, 178] on div at bounding box center [273, 213] width 21 height 18
click at [273, 178] on img at bounding box center [272, 213] width 18 height 18
click at [290, 178] on img at bounding box center [292, 213] width 18 height 18
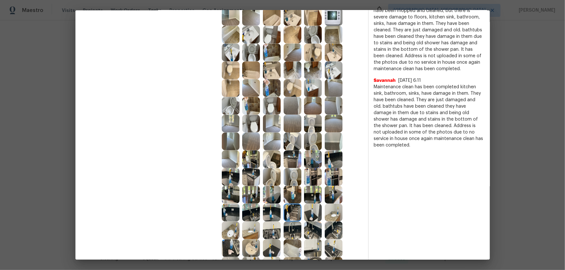
click at [271, 178] on img at bounding box center [272, 231] width 18 height 18
click at [294, 178] on img at bounding box center [292, 231] width 18 height 18
click at [324, 178] on img at bounding box center [333, 231] width 18 height 18
click at [317, 178] on img at bounding box center [313, 231] width 18 height 18
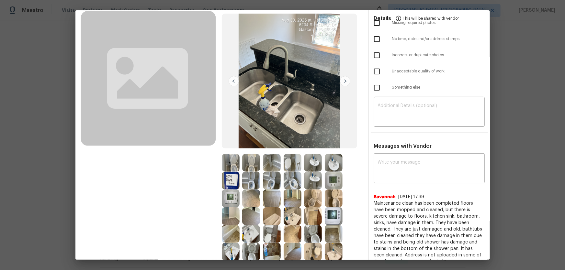
scroll to position [0, 0]
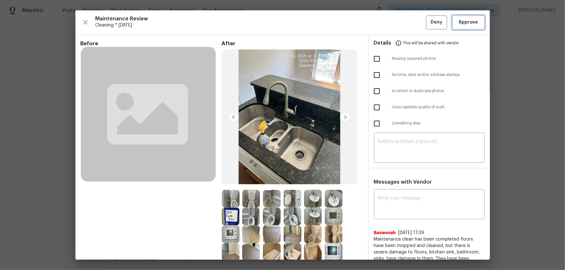
click at [401, 20] on span "Approve" at bounding box center [467, 22] width 19 height 8
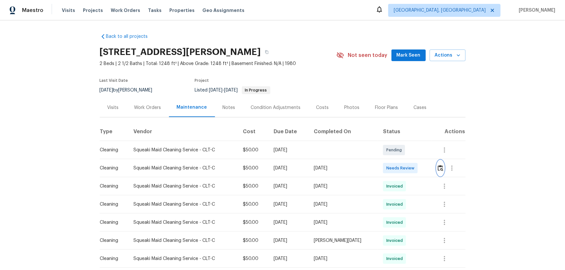
click at [441, 167] on button "button" at bounding box center [439, 168] width 7 height 16
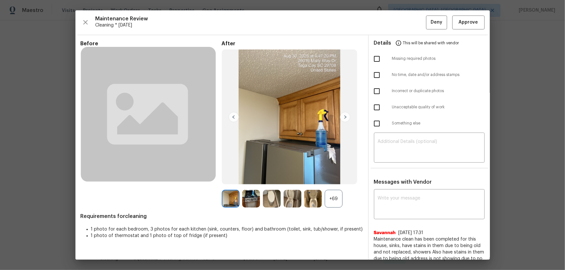
click at [328, 200] on div "+69" at bounding box center [333, 199] width 18 height 18
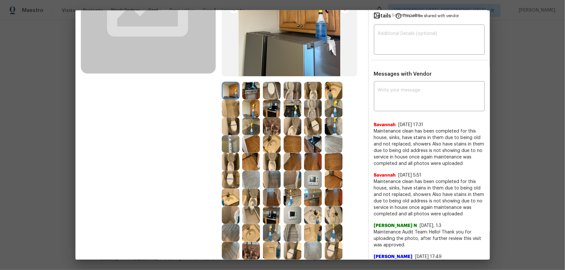
scroll to position [117, 0]
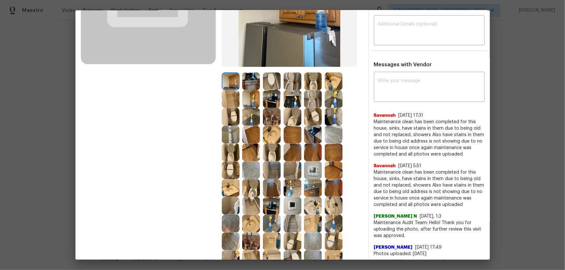
click at [293, 77] on img at bounding box center [292, 81] width 18 height 18
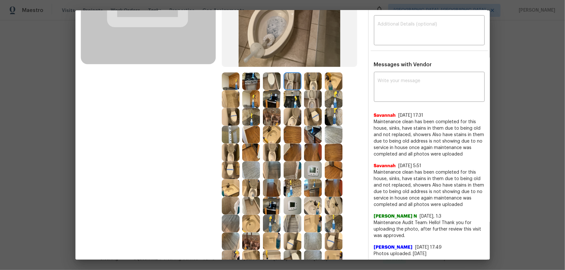
click at [317, 84] on img at bounding box center [313, 81] width 18 height 18
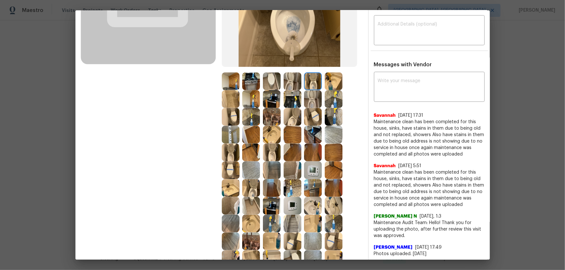
click at [309, 94] on img at bounding box center [313, 99] width 18 height 18
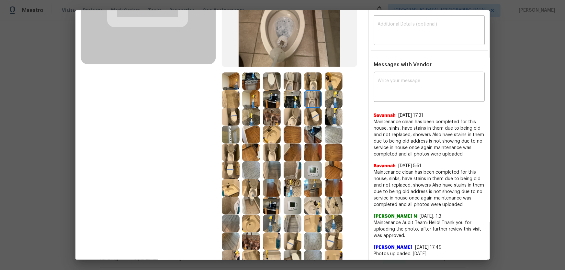
click at [266, 136] on img at bounding box center [272, 135] width 18 height 18
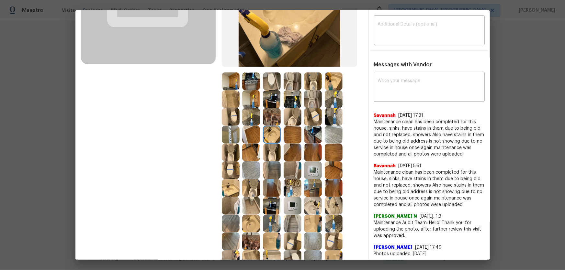
click at [224, 187] on img at bounding box center [231, 188] width 18 height 18
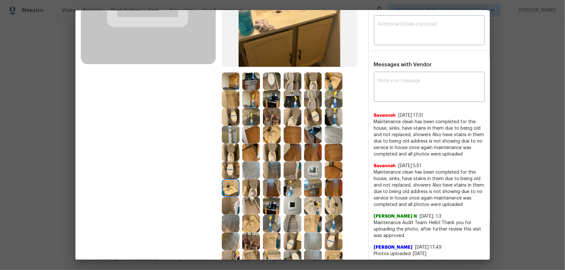
click at [245, 217] on img at bounding box center [251, 224] width 18 height 18
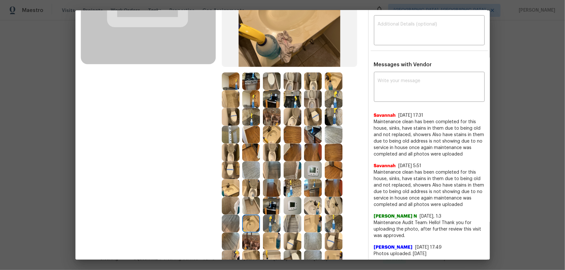
scroll to position [147, 0]
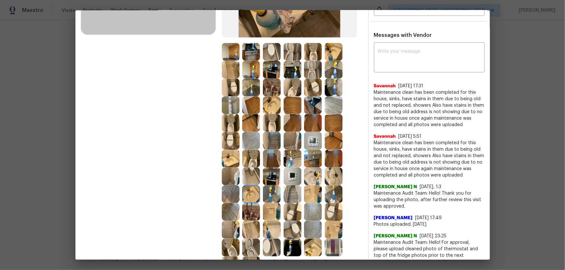
click at [265, 214] on img at bounding box center [272, 212] width 18 height 18
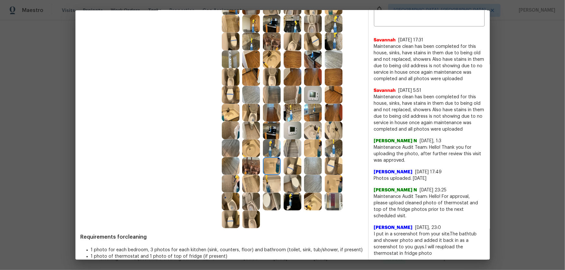
scroll to position [206, 0]
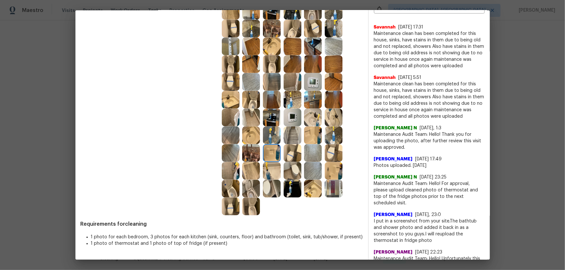
click at [331, 170] on img at bounding box center [333, 171] width 18 height 18
click at [291, 116] on img at bounding box center [292, 118] width 18 height 18
click at [312, 83] on img at bounding box center [313, 82] width 18 height 18
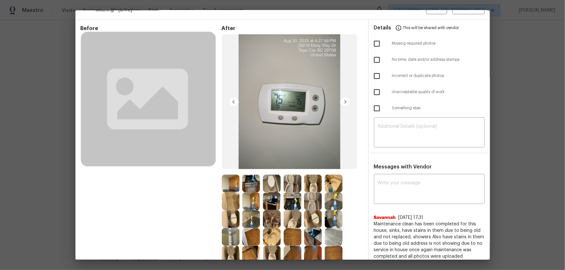
scroll to position [29, 0]
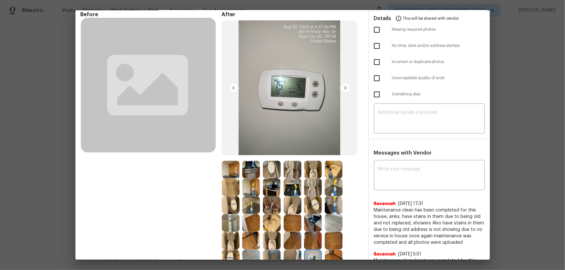
click at [269, 204] on img at bounding box center [272, 205] width 18 height 18
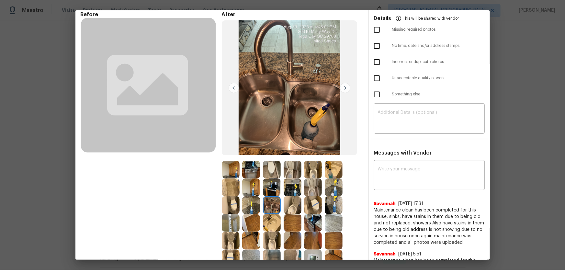
click at [315, 184] on img at bounding box center [313, 188] width 18 height 18
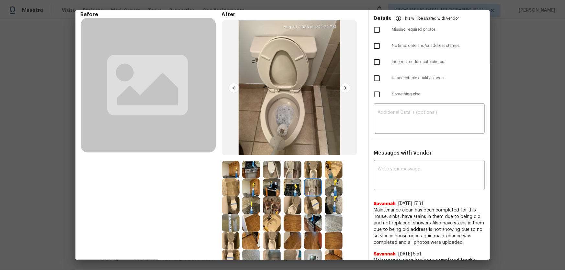
click at [313, 173] on img at bounding box center [313, 170] width 18 height 18
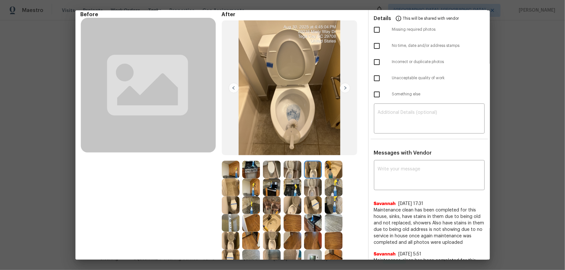
click at [290, 170] on img at bounding box center [292, 170] width 18 height 18
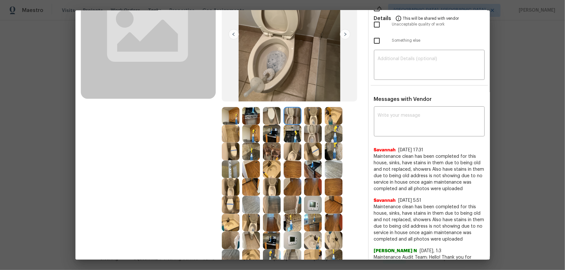
scroll to position [88, 0]
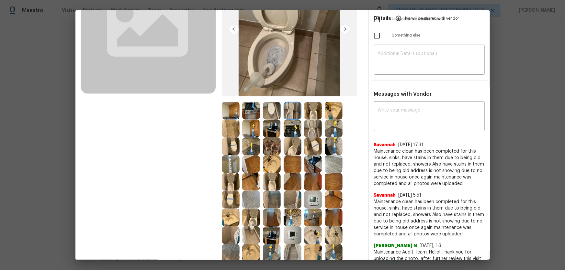
click at [267, 166] on img at bounding box center [272, 164] width 18 height 18
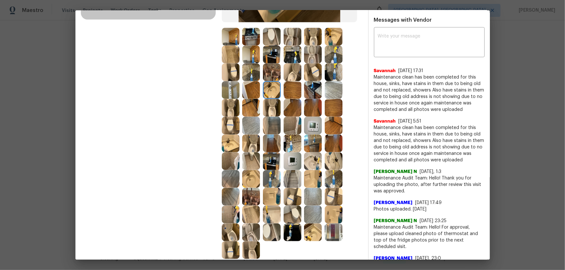
scroll to position [176, 0]
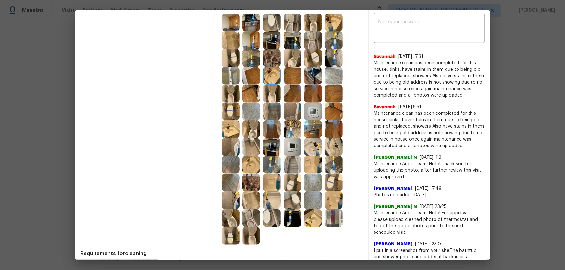
click at [250, 169] on img at bounding box center [251, 165] width 18 height 18
click at [314, 220] on img at bounding box center [313, 218] width 18 height 18
click at [333, 203] on img at bounding box center [333, 201] width 18 height 18
click at [310, 168] on img at bounding box center [313, 165] width 18 height 18
click at [292, 145] on img at bounding box center [292, 147] width 18 height 18
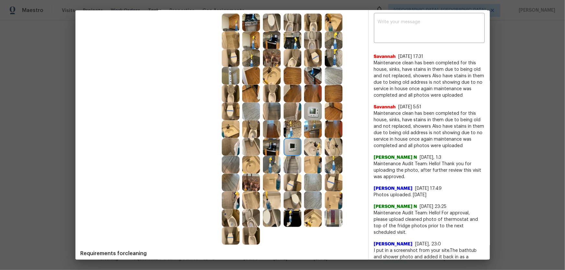
click at [265, 162] on img at bounding box center [272, 165] width 18 height 18
click at [252, 161] on img at bounding box center [251, 165] width 18 height 18
click at [274, 145] on img at bounding box center [272, 147] width 18 height 18
click at [257, 146] on img at bounding box center [251, 147] width 18 height 18
click at [254, 140] on img at bounding box center [251, 147] width 18 height 18
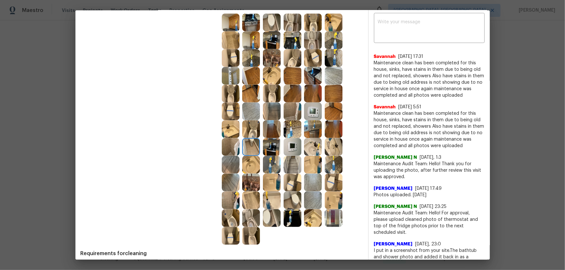
drag, startPoint x: 246, startPoint y: 129, endPoint x: 239, endPoint y: 130, distance: 6.8
click at [246, 129] on img at bounding box center [251, 129] width 18 height 18
click at [232, 129] on img at bounding box center [231, 129] width 18 height 18
click at [232, 138] on img at bounding box center [231, 147] width 18 height 18
click at [313, 196] on img at bounding box center [313, 201] width 18 height 18
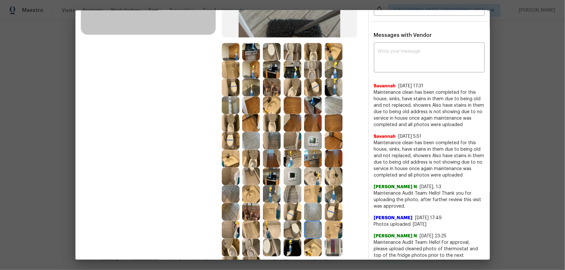
scroll to position [117, 0]
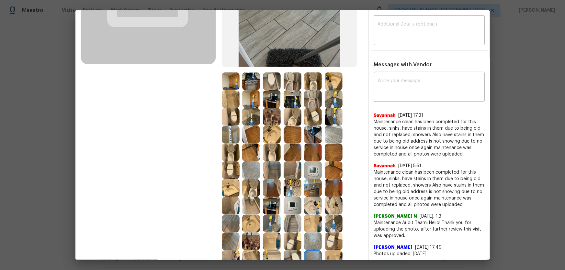
click at [330, 153] on img at bounding box center [333, 153] width 18 height 18
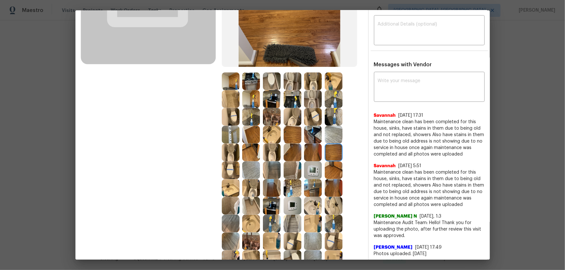
click at [329, 135] on img at bounding box center [333, 135] width 18 height 18
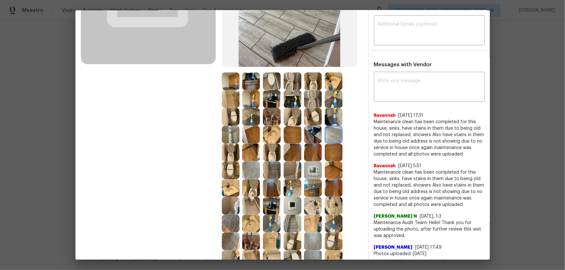
click at [313, 133] on img at bounding box center [313, 135] width 18 height 18
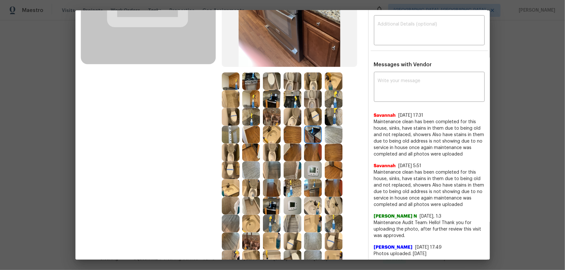
click at [285, 116] on img at bounding box center [292, 117] width 18 height 18
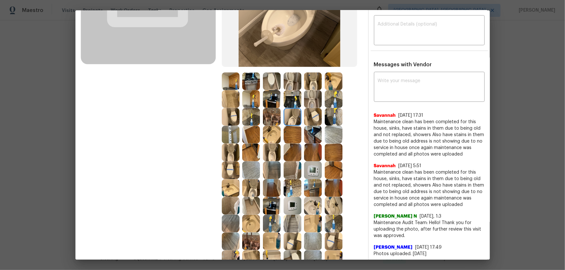
click at [275, 116] on img at bounding box center [272, 117] width 18 height 18
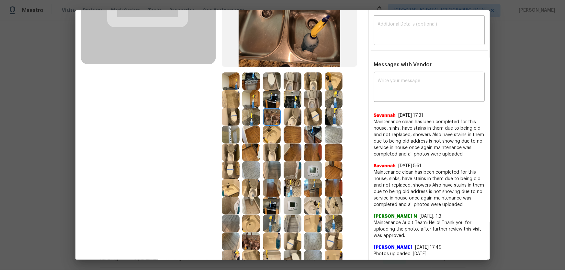
click at [274, 98] on img at bounding box center [272, 99] width 18 height 18
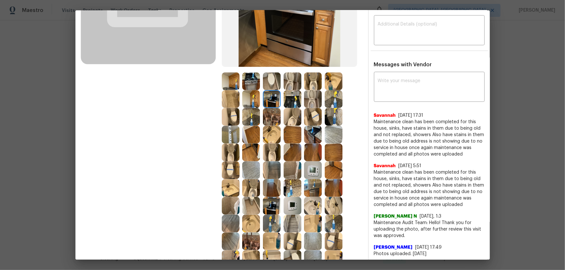
click at [292, 102] on img at bounding box center [292, 99] width 18 height 18
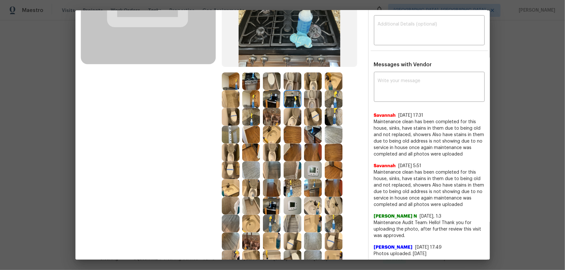
click at [291, 80] on img at bounding box center [292, 81] width 18 height 18
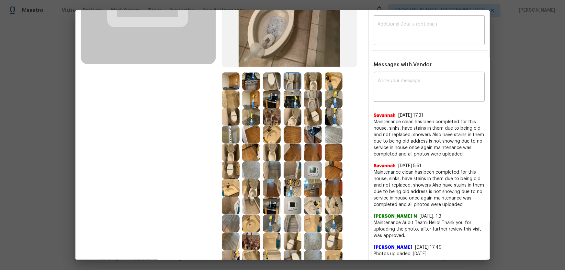
click at [272, 81] on img at bounding box center [272, 81] width 18 height 18
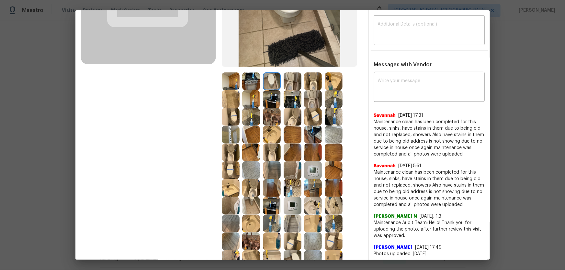
scroll to position [0, 0]
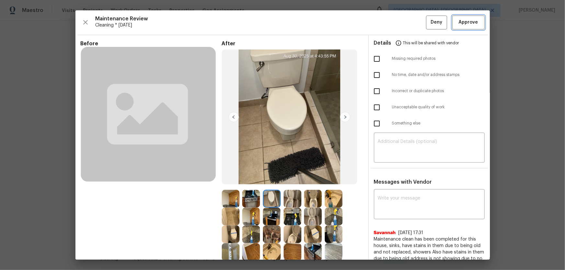
click at [452, 18] on button "Approve" at bounding box center [468, 23] width 32 height 14
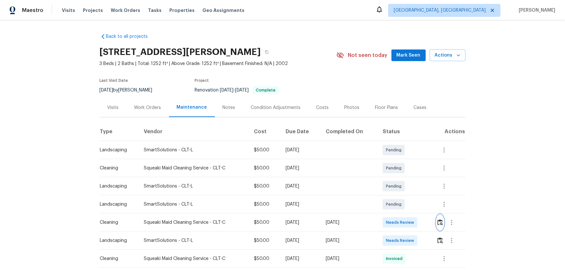
click at [439, 226] on button "button" at bounding box center [439, 223] width 7 height 16
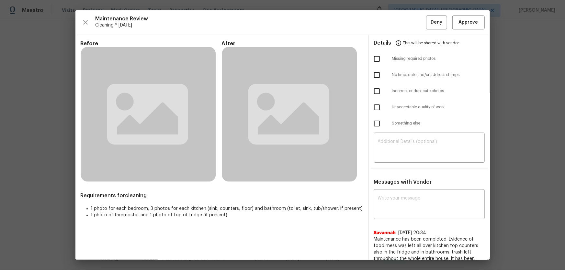
scroll to position [29, 0]
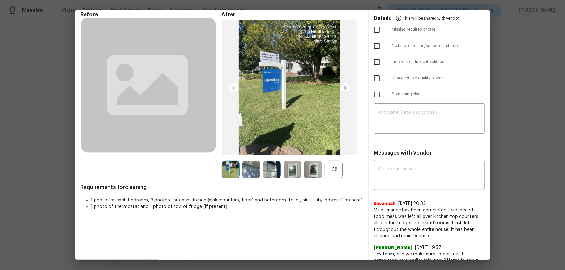
click at [335, 172] on div "+58" at bounding box center [333, 170] width 18 height 18
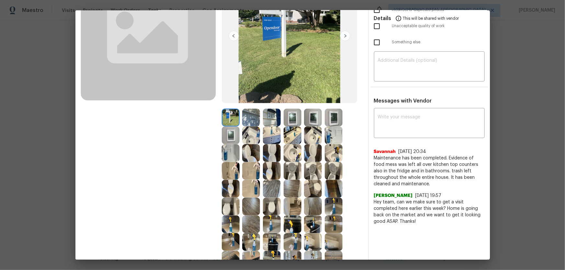
scroll to position [88, 0]
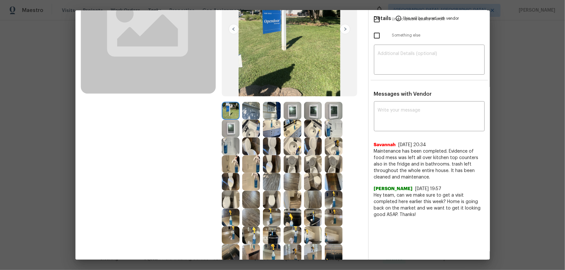
click at [273, 142] on img at bounding box center [272, 146] width 18 height 18
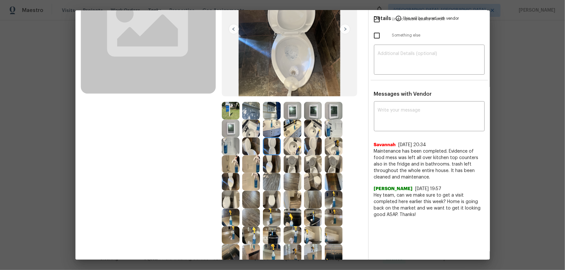
click at [249, 146] on img at bounding box center [251, 146] width 18 height 18
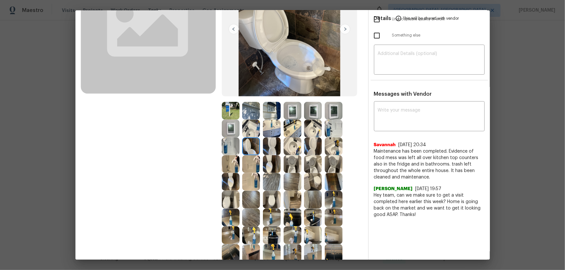
click at [249, 127] on img at bounding box center [251, 129] width 18 height 18
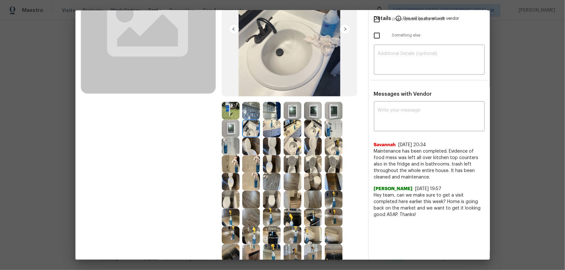
click at [294, 145] on img at bounding box center [292, 146] width 18 height 18
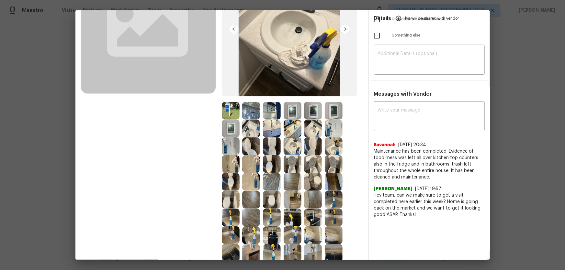
click at [285, 165] on img at bounding box center [292, 164] width 18 height 18
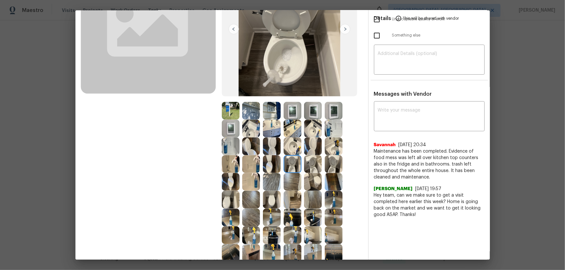
click at [311, 165] on img at bounding box center [313, 164] width 18 height 18
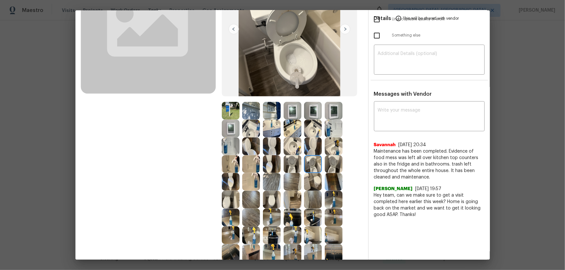
click at [289, 148] on img at bounding box center [292, 146] width 18 height 18
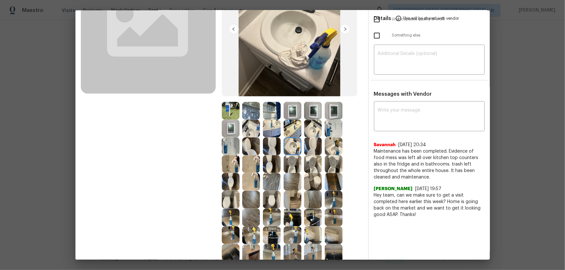
click at [307, 127] on img at bounding box center [313, 129] width 18 height 18
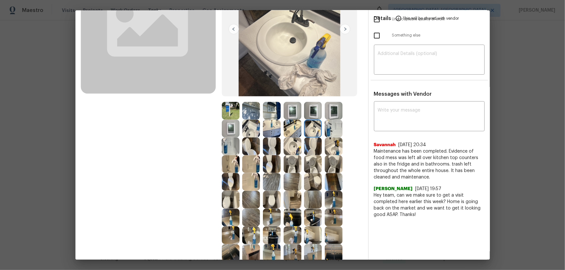
click at [291, 129] on img at bounding box center [292, 129] width 18 height 18
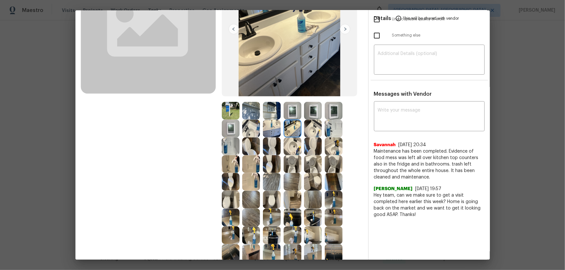
click at [331, 131] on img at bounding box center [333, 129] width 18 height 18
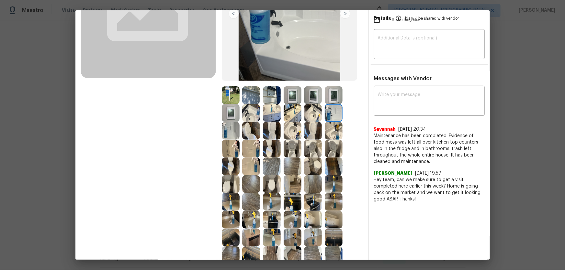
scroll to position [117, 0]
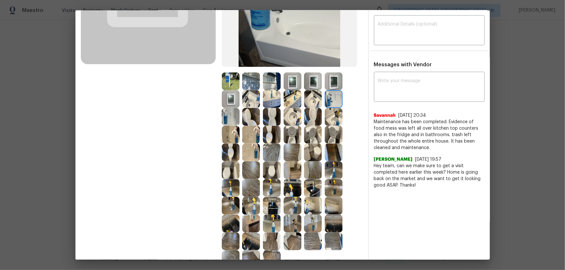
click at [231, 116] on img at bounding box center [231, 117] width 18 height 18
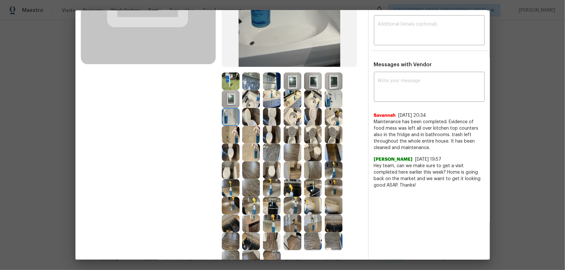
click at [231, 138] on img at bounding box center [231, 135] width 18 height 18
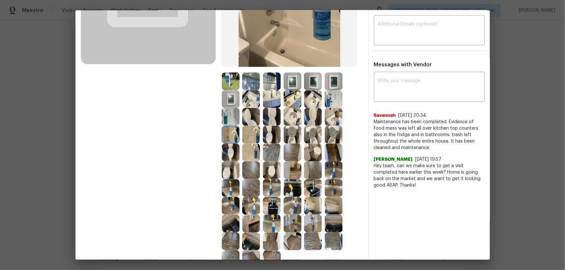
drag, startPoint x: 246, startPoint y: 137, endPoint x: 252, endPoint y: 145, distance: 10.2
click at [247, 137] on img at bounding box center [251, 135] width 18 height 18
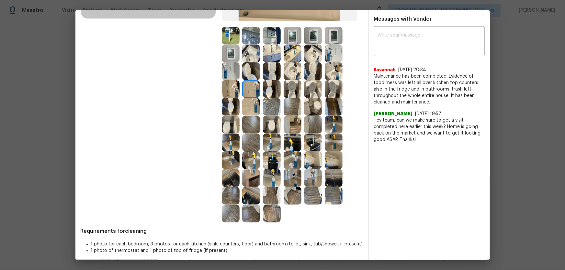
scroll to position [167, 0]
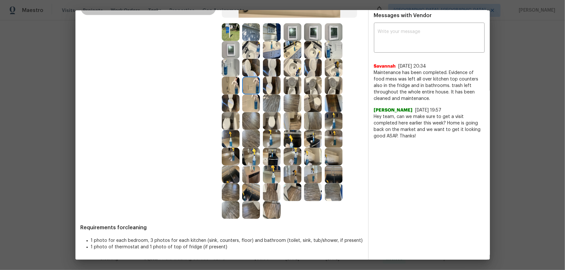
click at [271, 161] on img at bounding box center [272, 157] width 18 height 18
click at [252, 193] on img at bounding box center [251, 192] width 18 height 18
click at [224, 176] on img at bounding box center [231, 175] width 18 height 18
click at [242, 175] on img at bounding box center [251, 175] width 18 height 18
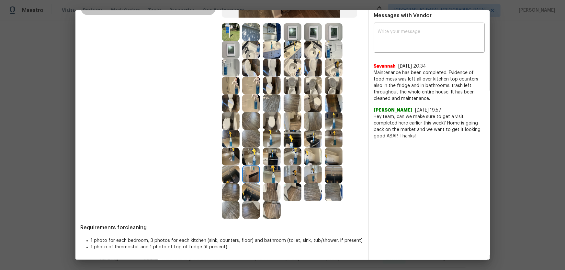
click at [228, 151] on img at bounding box center [231, 157] width 18 height 18
click at [247, 154] on img at bounding box center [251, 157] width 18 height 18
click at [275, 155] on img at bounding box center [272, 157] width 18 height 18
click at [283, 136] on img at bounding box center [292, 139] width 18 height 18
click at [313, 133] on img at bounding box center [313, 139] width 18 height 18
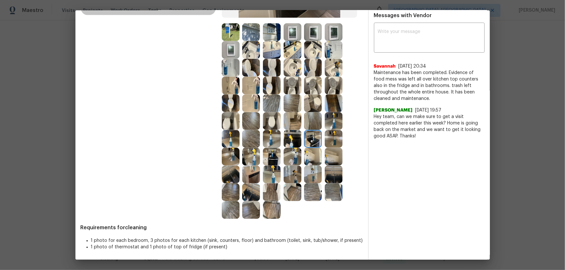
click at [311, 157] on img at bounding box center [313, 157] width 18 height 18
click at [331, 155] on img at bounding box center [333, 157] width 18 height 18
click at [333, 136] on img at bounding box center [333, 139] width 18 height 18
click at [291, 157] on img at bounding box center [292, 157] width 18 height 18
click at [312, 171] on img at bounding box center [313, 175] width 18 height 18
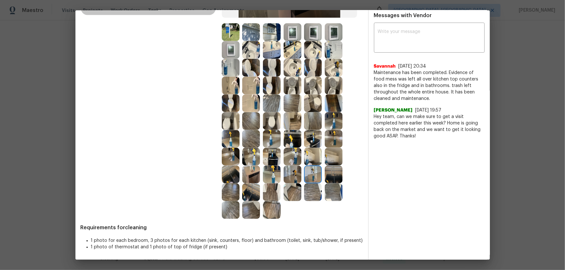
click at [292, 175] on img at bounding box center [292, 175] width 18 height 18
click at [329, 172] on img at bounding box center [333, 175] width 18 height 18
click at [335, 190] on img at bounding box center [333, 192] width 18 height 18
click at [253, 209] on img at bounding box center [251, 210] width 18 height 18
click at [225, 192] on img at bounding box center [231, 192] width 18 height 18
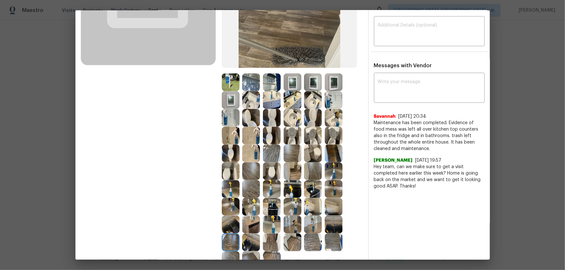
scroll to position [108, 0]
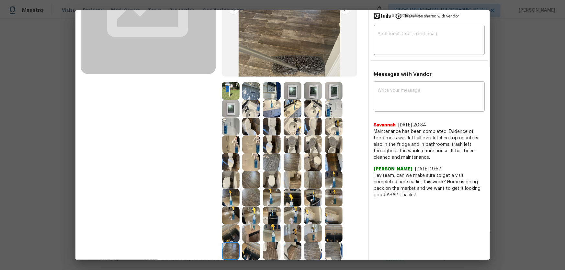
click at [294, 92] on img at bounding box center [292, 91] width 18 height 18
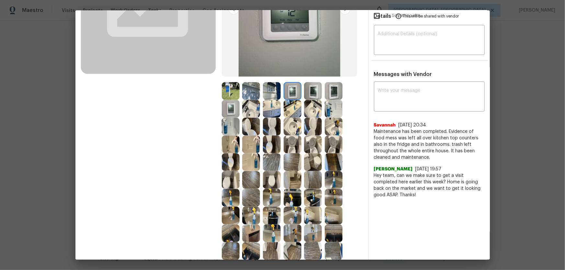
click at [315, 92] on img at bounding box center [313, 91] width 18 height 18
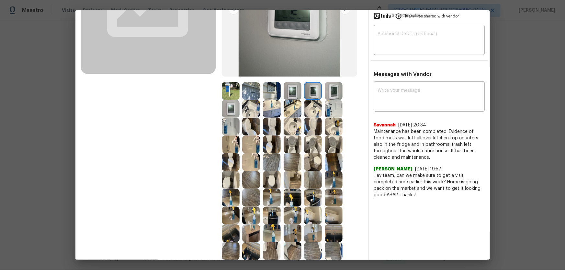
click at [332, 93] on img at bounding box center [333, 91] width 18 height 18
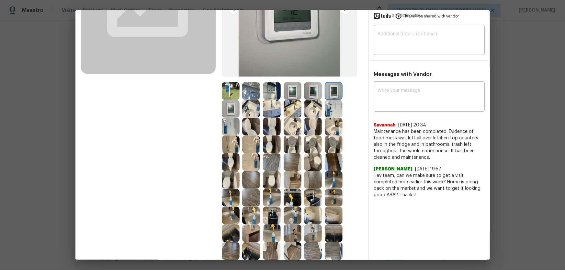
click at [246, 113] on img at bounding box center [251, 109] width 18 height 18
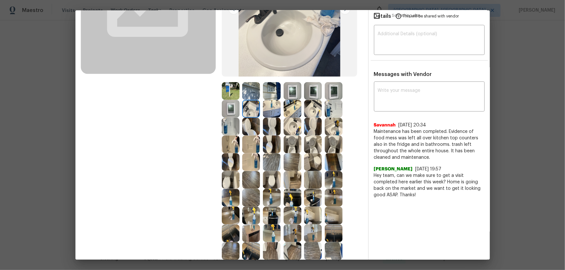
click at [248, 123] on img at bounding box center [251, 127] width 18 height 18
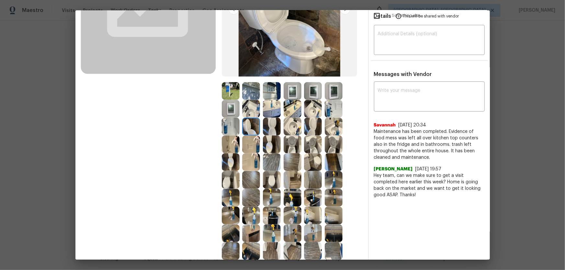
click at [224, 128] on img at bounding box center [231, 127] width 18 height 18
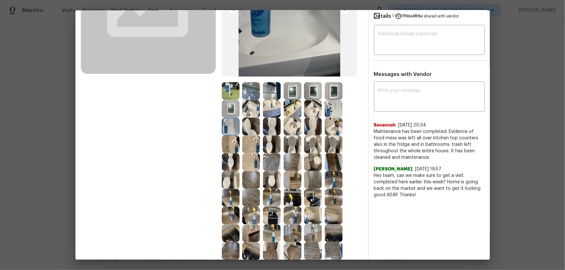
click at [233, 142] on img at bounding box center [231, 145] width 18 height 18
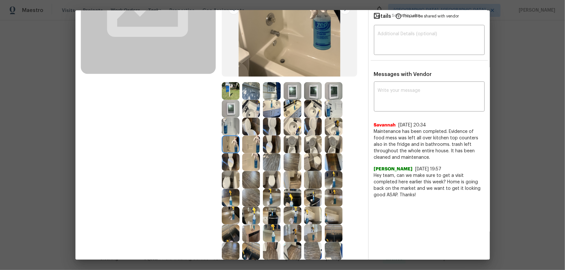
click at [243, 144] on img at bounding box center [251, 145] width 18 height 18
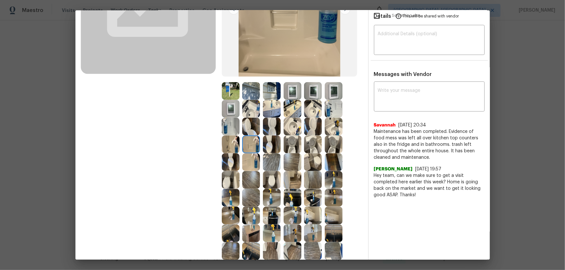
click at [260, 142] on div at bounding box center [252, 145] width 21 height 18
click at [266, 124] on img at bounding box center [272, 127] width 18 height 18
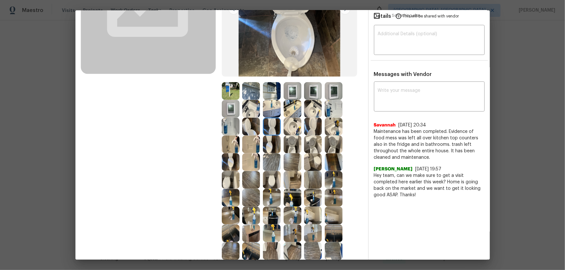
click at [284, 126] on img at bounding box center [292, 127] width 18 height 18
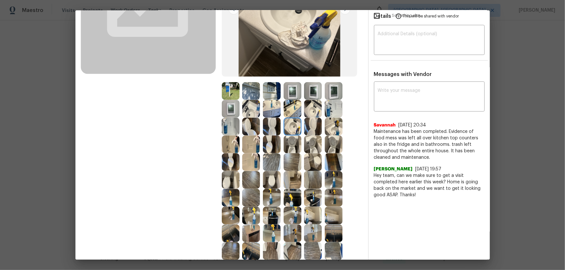
click at [291, 144] on img at bounding box center [292, 145] width 18 height 18
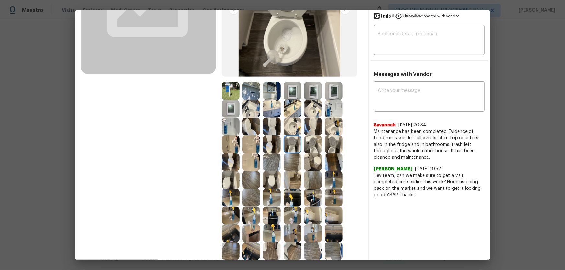
click at [267, 146] on img at bounding box center [272, 145] width 18 height 18
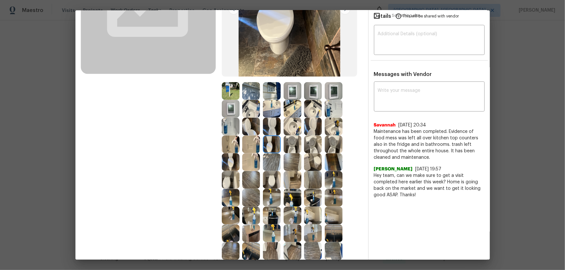
click at [305, 148] on img at bounding box center [313, 145] width 18 height 18
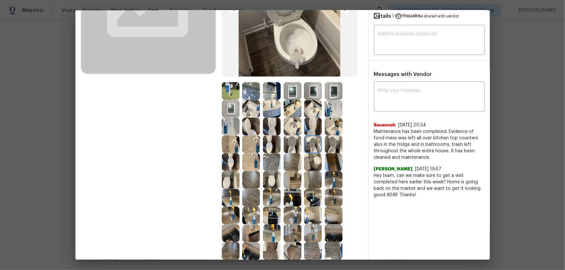
click at [321, 147] on div at bounding box center [314, 145] width 21 height 18
click at [329, 124] on img at bounding box center [333, 127] width 18 height 18
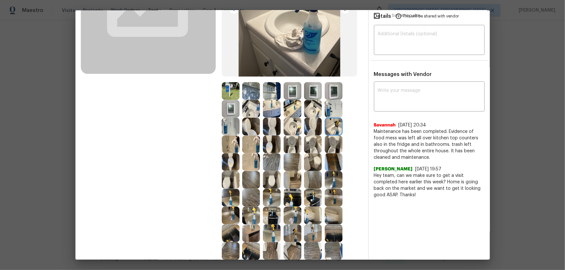
click at [333, 134] on img at bounding box center [333, 127] width 18 height 18
click at [324, 140] on img at bounding box center [333, 145] width 18 height 18
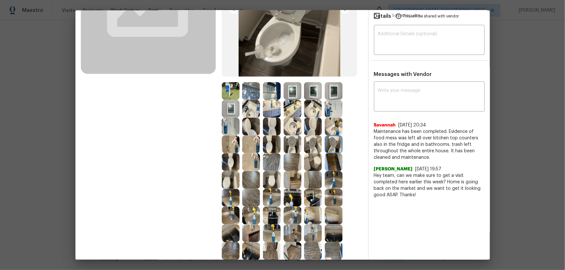
click at [314, 133] on img at bounding box center [313, 127] width 18 height 18
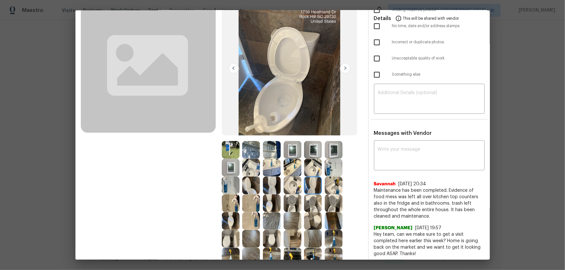
click at [331, 148] on img at bounding box center [333, 150] width 18 height 18
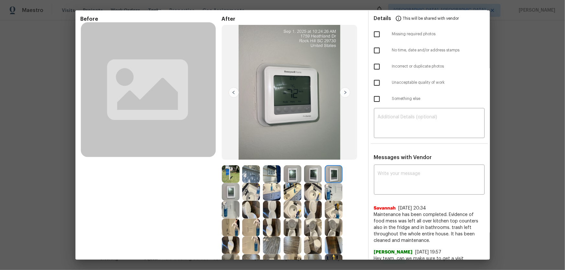
scroll to position [0, 0]
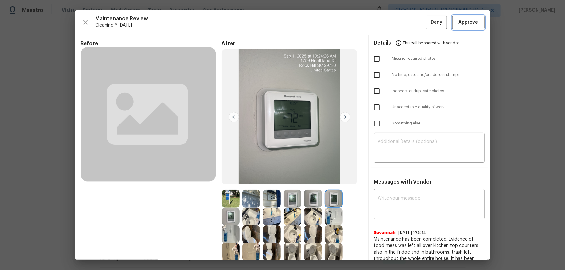
click at [463, 21] on span "Approve" at bounding box center [467, 22] width 19 height 8
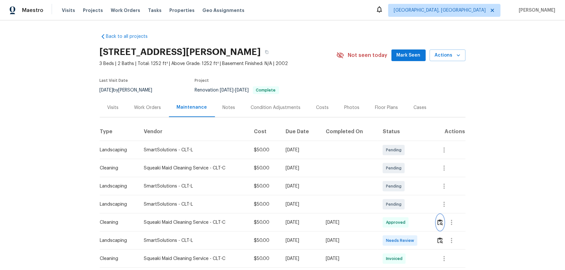
click at [440, 227] on button "button" at bounding box center [439, 223] width 7 height 16
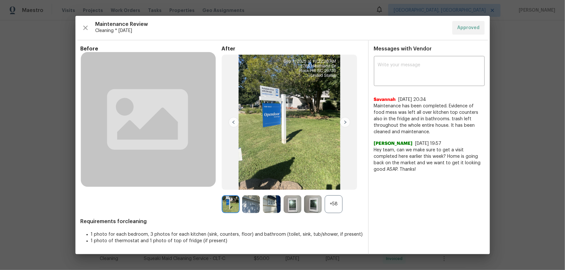
click at [335, 203] on div "+58" at bounding box center [333, 204] width 18 height 18
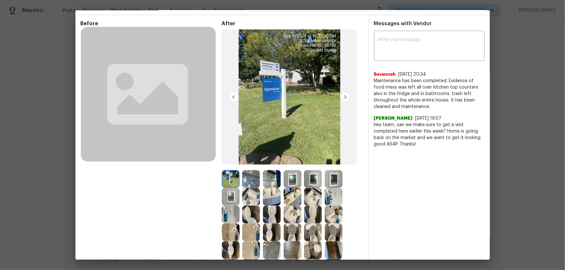
scroll to position [29, 0]
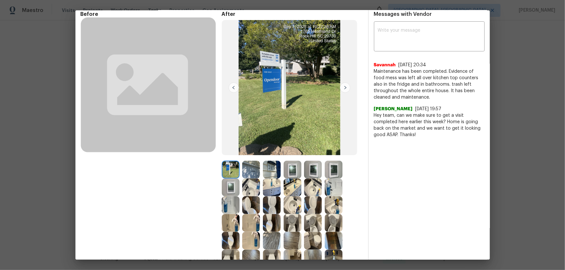
click at [246, 174] on img at bounding box center [251, 170] width 18 height 18
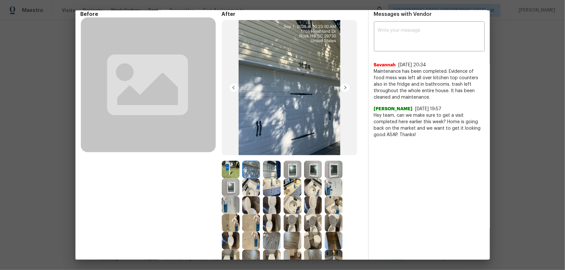
click at [269, 169] on img at bounding box center [272, 170] width 18 height 18
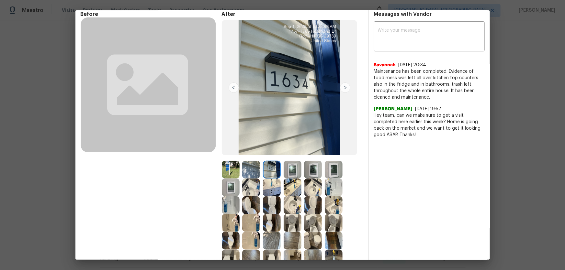
click at [269, 169] on img at bounding box center [272, 170] width 18 height 18
click at [269, 167] on img at bounding box center [272, 170] width 18 height 18
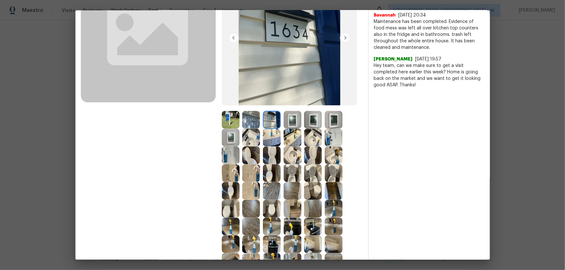
scroll to position [88, 0]
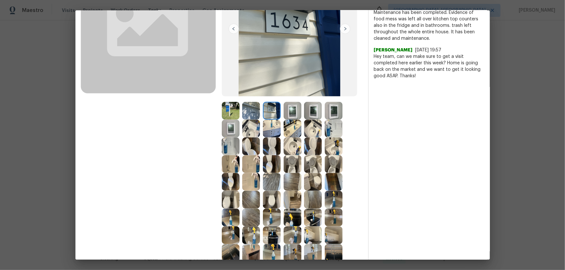
click at [315, 114] on img at bounding box center [313, 111] width 18 height 18
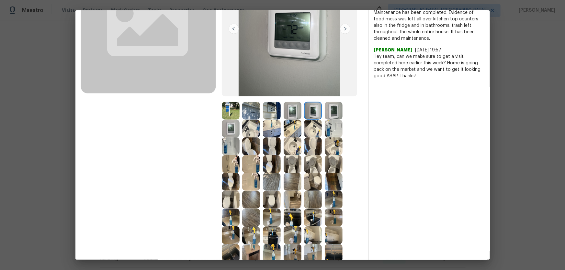
click at [316, 128] on img at bounding box center [313, 129] width 18 height 18
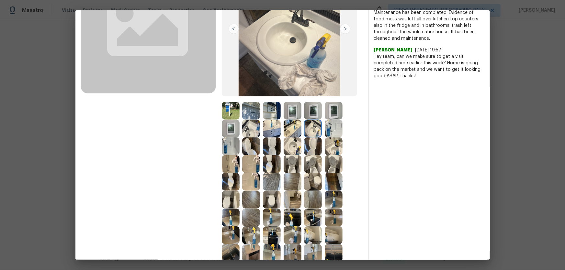
click at [328, 128] on img at bounding box center [333, 129] width 18 height 18
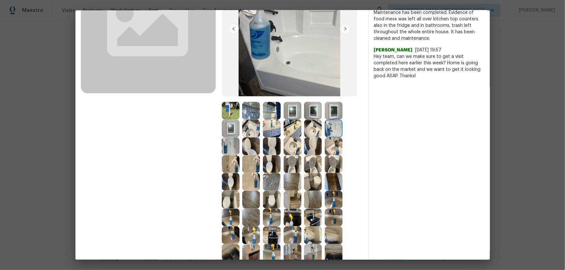
click at [330, 110] on img at bounding box center [333, 111] width 18 height 18
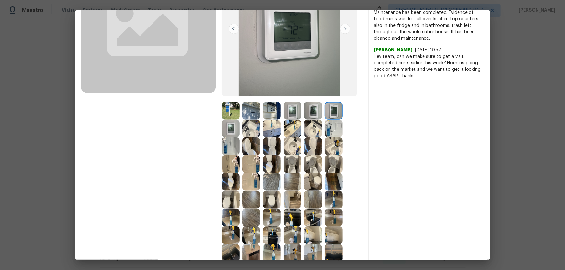
click at [312, 114] on img at bounding box center [313, 111] width 18 height 18
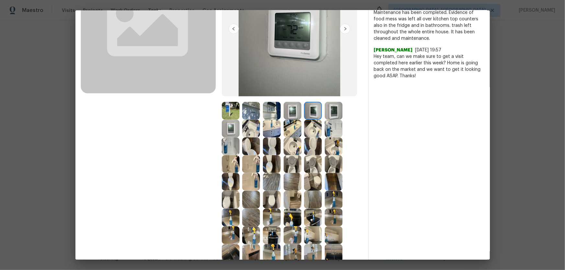
click at [295, 113] on img at bounding box center [292, 111] width 18 height 18
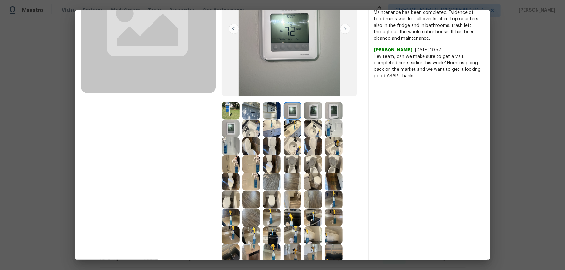
click at [276, 109] on img at bounding box center [272, 111] width 18 height 18
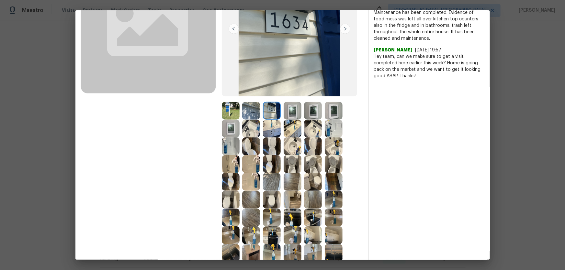
click at [273, 125] on img at bounding box center [272, 129] width 18 height 18
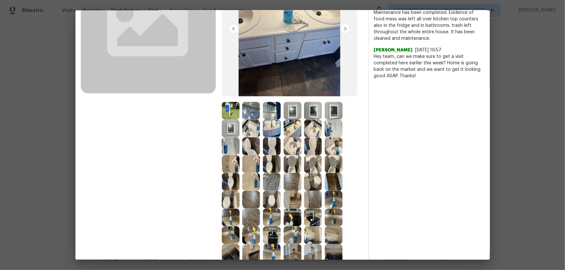
click at [254, 128] on img at bounding box center [251, 129] width 18 height 18
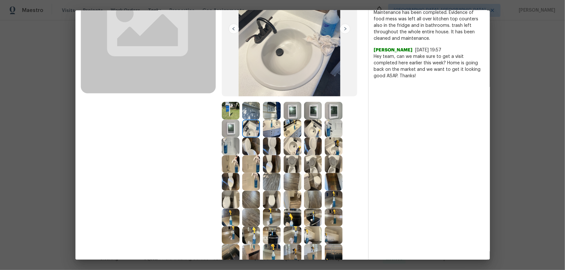
click at [249, 147] on img at bounding box center [251, 146] width 18 height 18
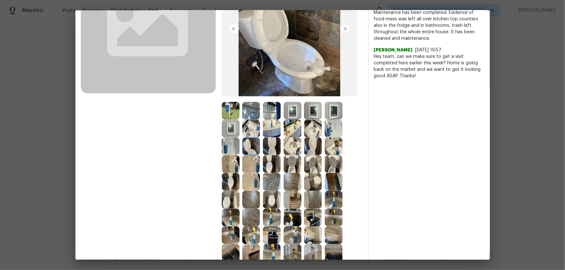
click at [243, 161] on img at bounding box center [251, 164] width 18 height 18
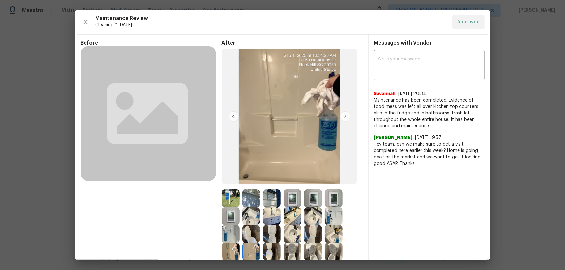
scroll to position [0, 0]
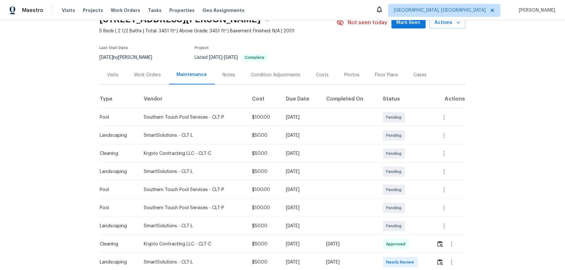
scroll to position [117, 0]
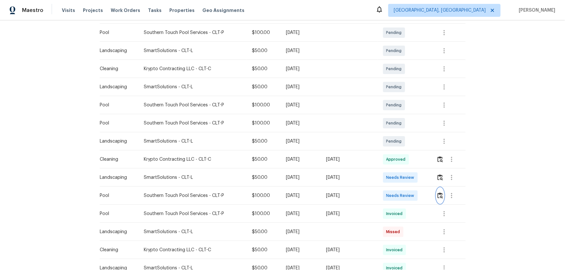
click at [401, 178] on img "button" at bounding box center [439, 195] width 5 height 6
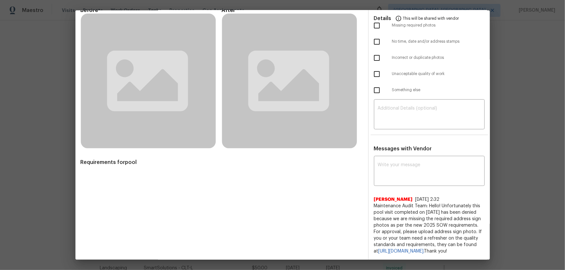
scroll to position [39, 0]
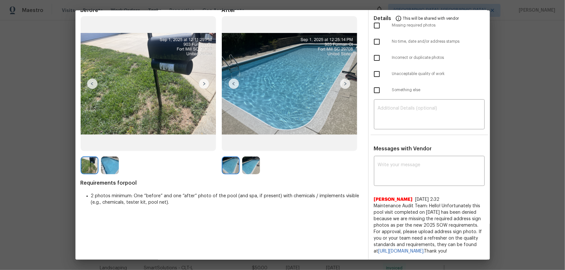
click at [248, 160] on img at bounding box center [251, 166] width 18 height 18
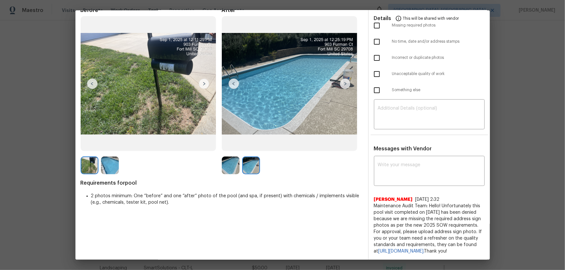
click at [230, 163] on img at bounding box center [231, 166] width 18 height 18
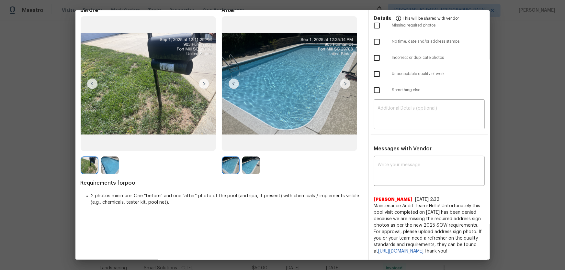
click at [255, 163] on img at bounding box center [251, 166] width 18 height 18
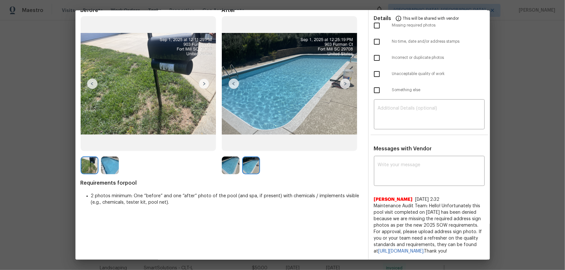
click at [230, 166] on img at bounding box center [231, 166] width 18 height 18
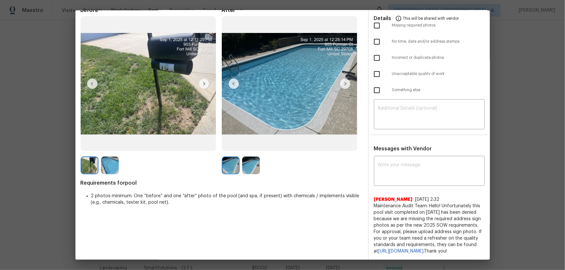
click at [260, 168] on div at bounding box center [252, 166] width 21 height 18
click at [113, 159] on img at bounding box center [110, 166] width 18 height 18
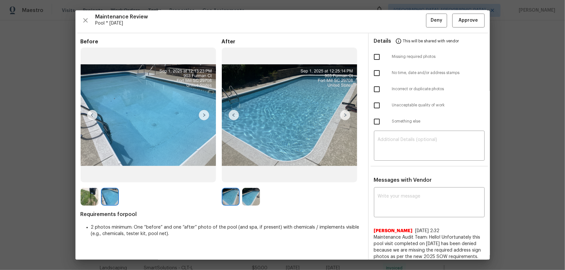
scroll to position [0, 0]
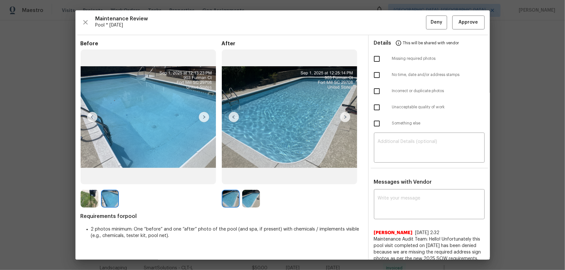
click at [245, 178] on img at bounding box center [251, 199] width 18 height 18
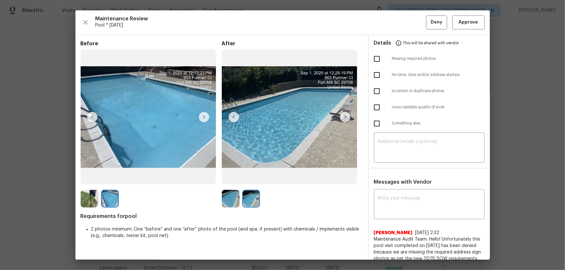
click at [231, 178] on img at bounding box center [231, 199] width 18 height 18
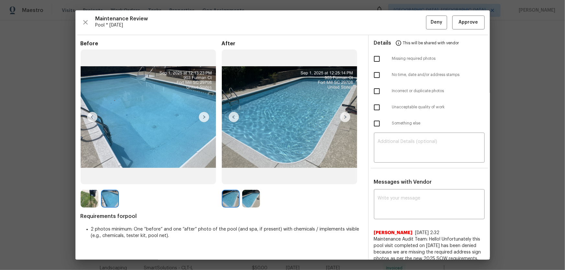
click at [249, 178] on img at bounding box center [251, 199] width 18 height 18
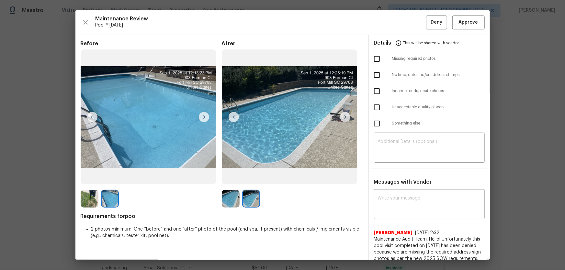
click at [90, 178] on img at bounding box center [90, 199] width 18 height 18
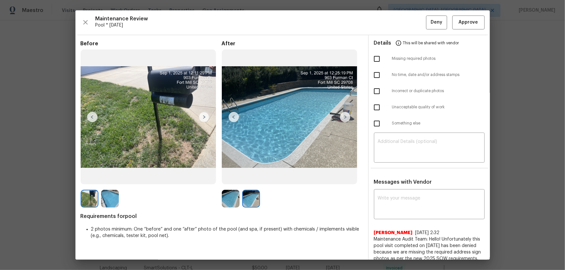
click at [116, 178] on img at bounding box center [110, 199] width 18 height 18
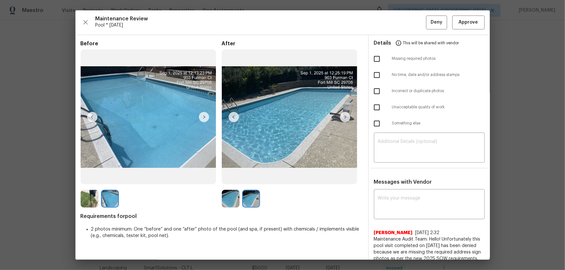
click at [235, 178] on img at bounding box center [231, 199] width 18 height 18
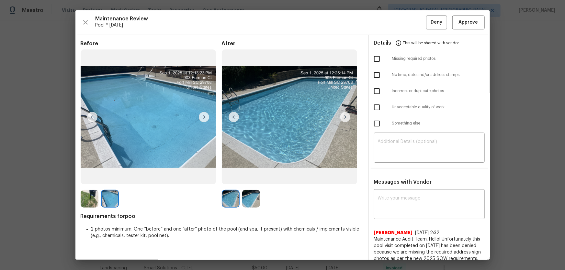
click at [250, 178] on img at bounding box center [251, 199] width 18 height 18
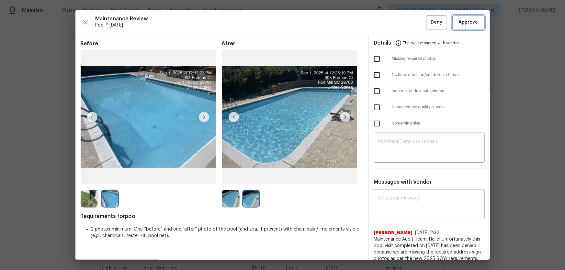
click at [401, 23] on span "Approve" at bounding box center [467, 22] width 19 height 8
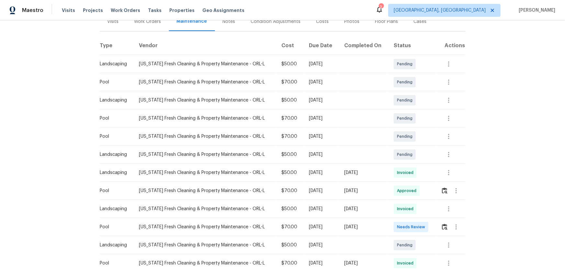
scroll to position [88, 0]
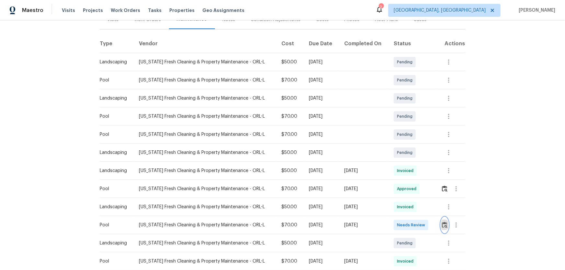
click at [442, 223] on img "button" at bounding box center [444, 225] width 5 height 6
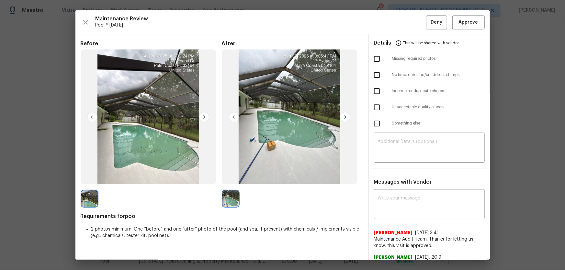
drag, startPoint x: 548, startPoint y: 198, endPoint x: 542, endPoint y: 201, distance: 7.2
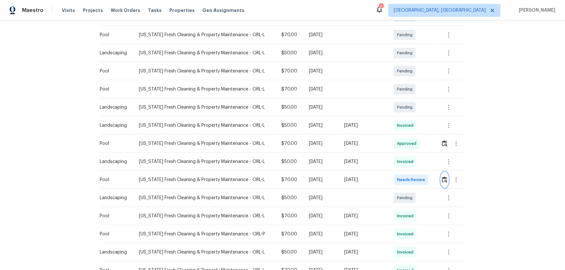
scroll to position [147, 0]
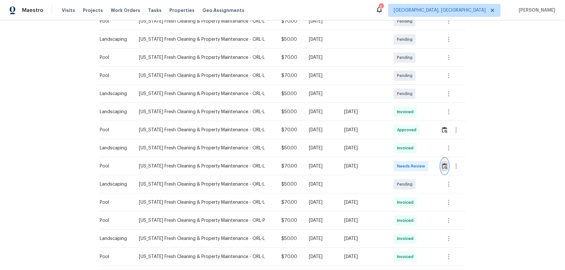
click at [442, 169] on img "button" at bounding box center [444, 166] width 5 height 6
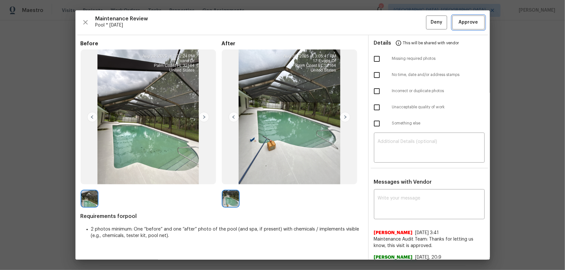
click at [463, 25] on span "Approve" at bounding box center [467, 22] width 19 height 8
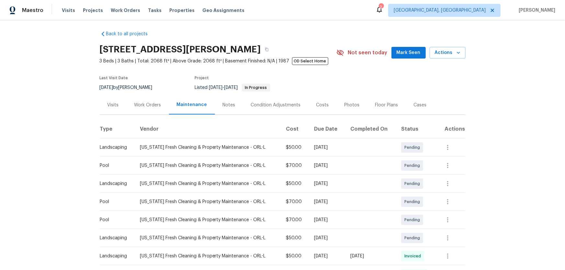
scroll to position [0, 0]
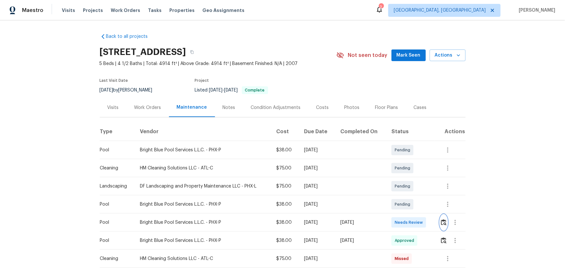
click at [401, 178] on button "button" at bounding box center [443, 223] width 7 height 16
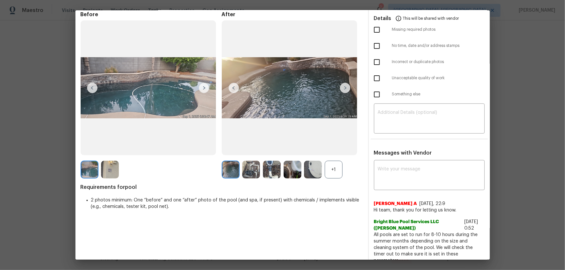
scroll to position [29, 0]
click at [333, 176] on div "+1" at bounding box center [333, 170] width 18 height 18
click at [250, 171] on img at bounding box center [251, 170] width 18 height 18
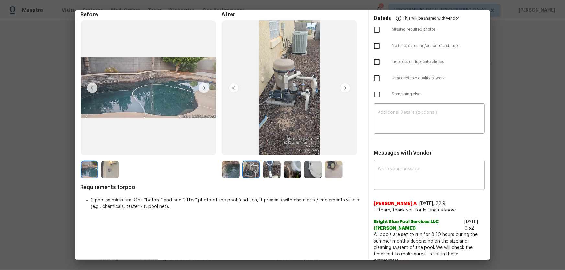
click at [227, 167] on img at bounding box center [231, 170] width 18 height 18
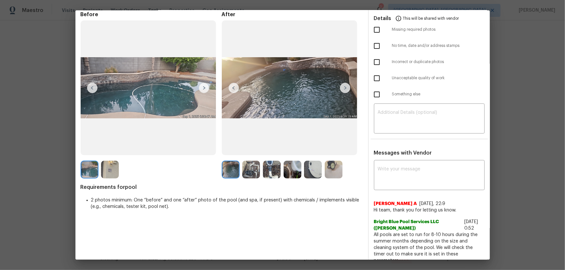
click at [263, 172] on img at bounding box center [272, 170] width 18 height 18
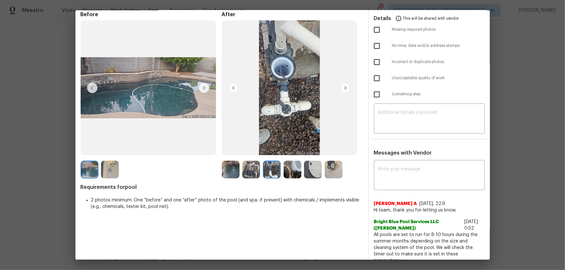
click at [254, 172] on img at bounding box center [251, 170] width 18 height 18
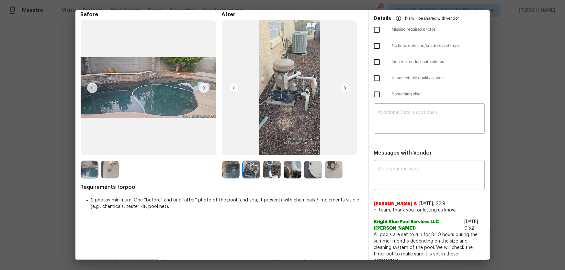
click at [280, 170] on div at bounding box center [273, 170] width 21 height 18
click at [278, 170] on img at bounding box center [272, 170] width 18 height 18
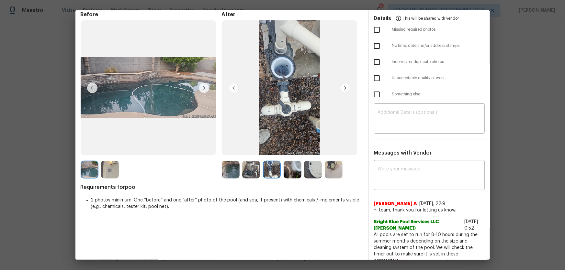
click at [299, 169] on img at bounding box center [292, 170] width 18 height 18
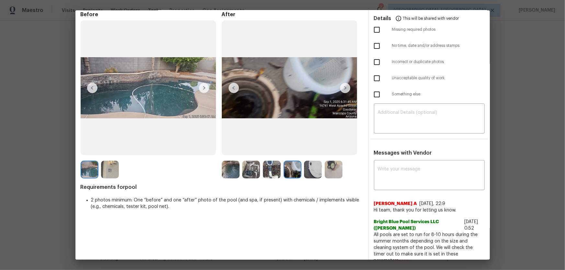
click at [310, 169] on img at bounding box center [313, 170] width 18 height 18
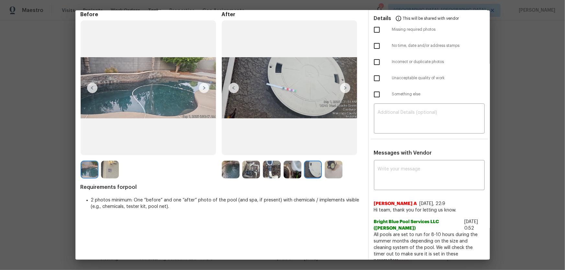
click at [336, 169] on img at bounding box center [333, 170] width 18 height 18
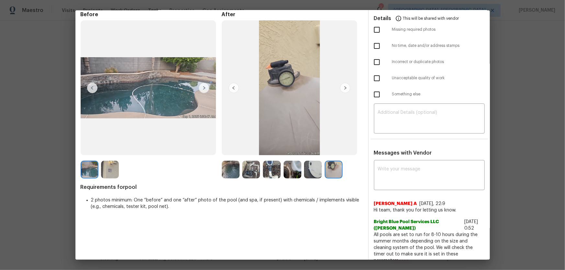
click at [111, 171] on img at bounding box center [110, 170] width 18 height 18
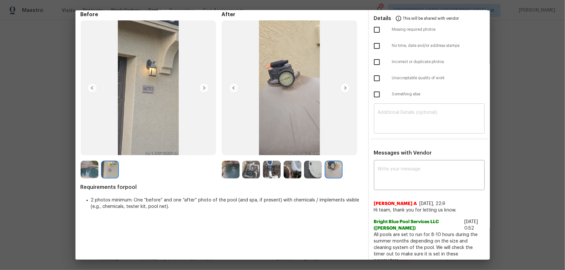
scroll to position [0, 0]
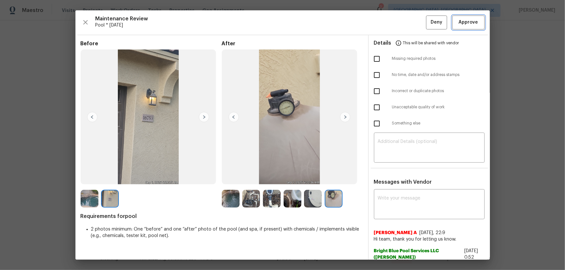
click at [401, 21] on span "Approve" at bounding box center [467, 22] width 19 height 8
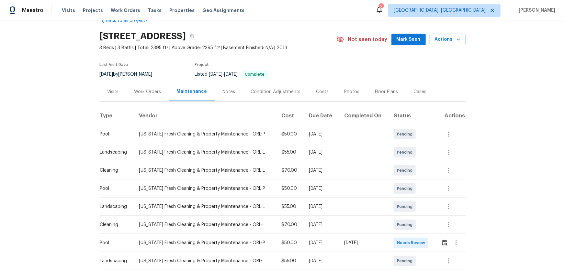
scroll to position [29, 0]
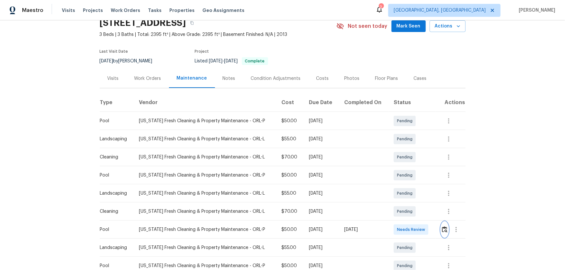
click at [445, 231] on img "button" at bounding box center [444, 229] width 5 height 6
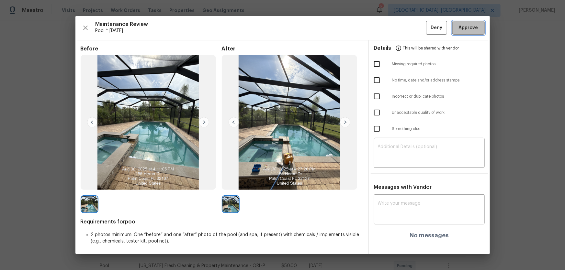
click at [455, 32] on button "Approve" at bounding box center [468, 28] width 32 height 14
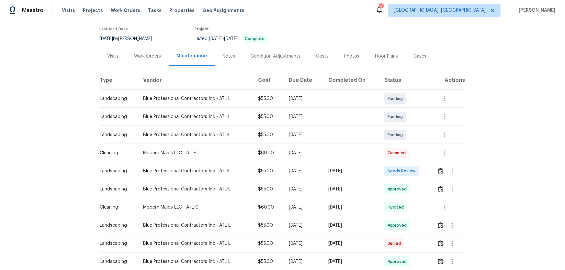
scroll to position [59, 0]
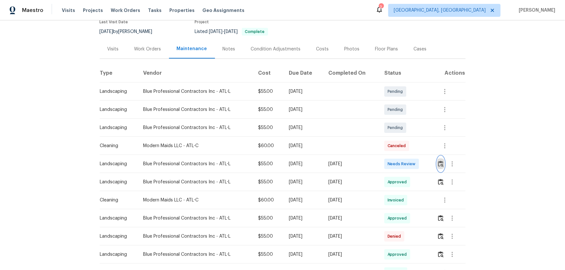
click at [441, 166] on img "button" at bounding box center [440, 164] width 5 height 6
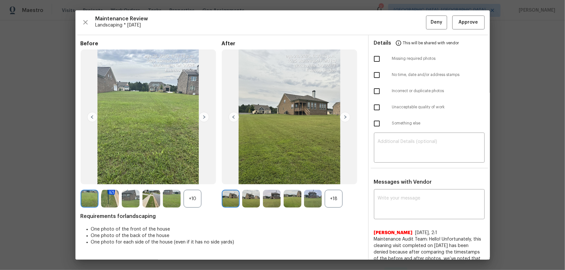
click at [337, 198] on div "+18" at bounding box center [333, 199] width 18 height 18
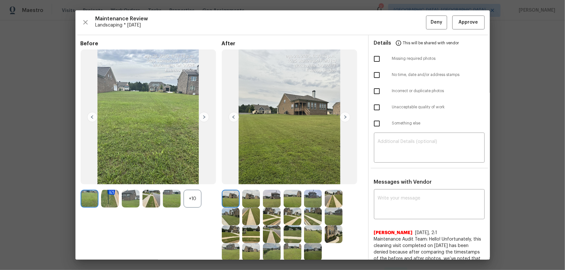
click at [192, 203] on div "+10" at bounding box center [192, 199] width 18 height 18
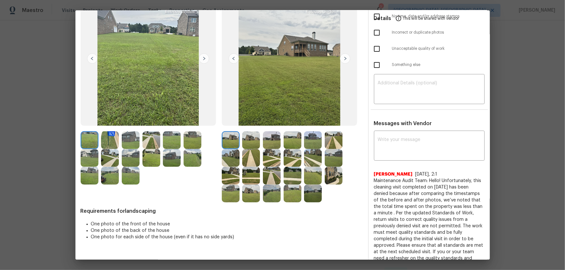
click at [253, 139] on img at bounding box center [251, 140] width 18 height 18
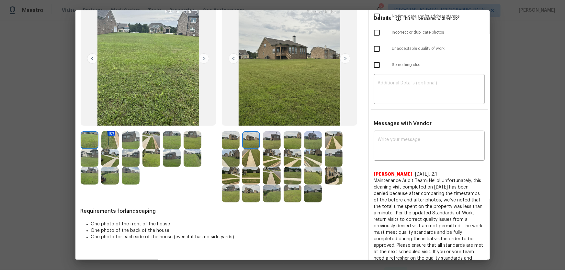
click at [267, 141] on img at bounding box center [272, 140] width 18 height 18
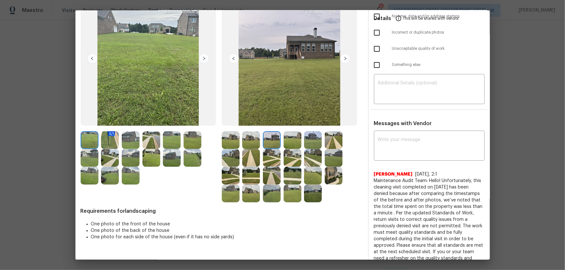
click at [296, 141] on img at bounding box center [292, 140] width 18 height 18
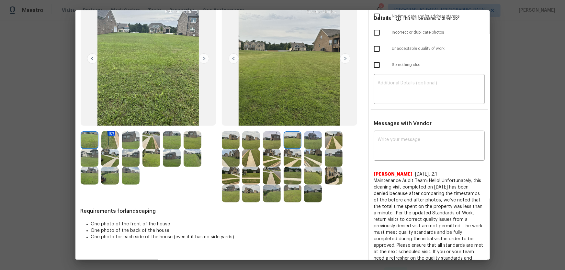
click at [304, 142] on img at bounding box center [313, 140] width 18 height 18
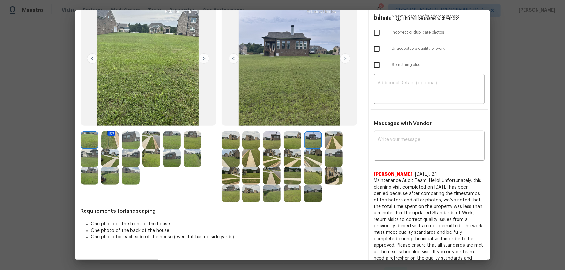
click at [324, 144] on img at bounding box center [333, 140] width 18 height 18
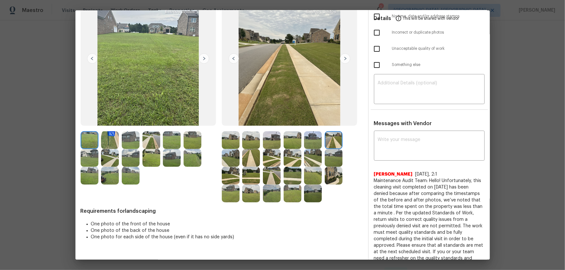
click at [235, 156] on img at bounding box center [231, 158] width 18 height 18
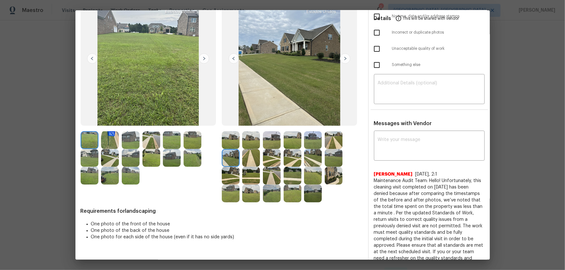
click at [258, 160] on img at bounding box center [251, 158] width 18 height 18
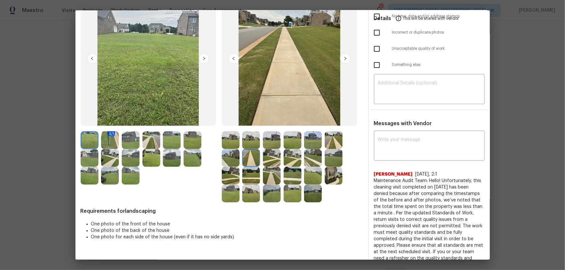
click at [275, 162] on img at bounding box center [272, 158] width 18 height 18
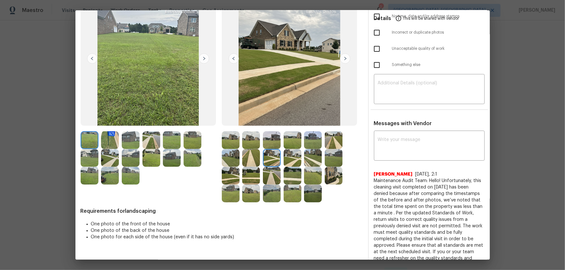
click at [289, 162] on img at bounding box center [292, 158] width 18 height 18
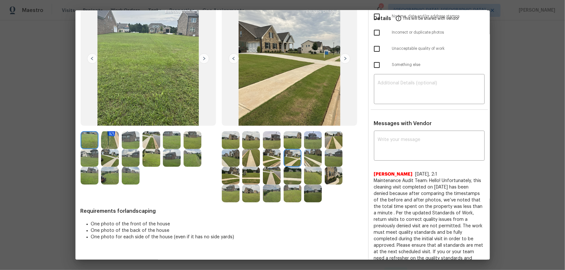
click at [314, 162] on img at bounding box center [313, 158] width 18 height 18
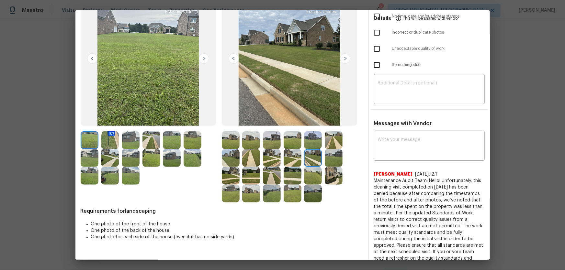
click at [332, 162] on img at bounding box center [333, 158] width 18 height 18
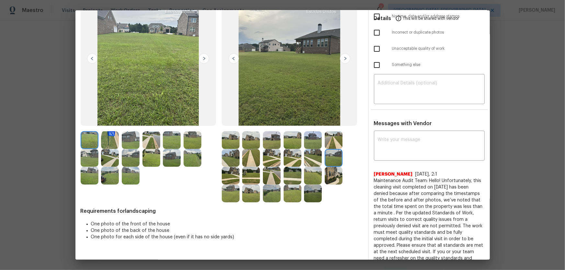
click at [234, 174] on img at bounding box center [231, 176] width 18 height 18
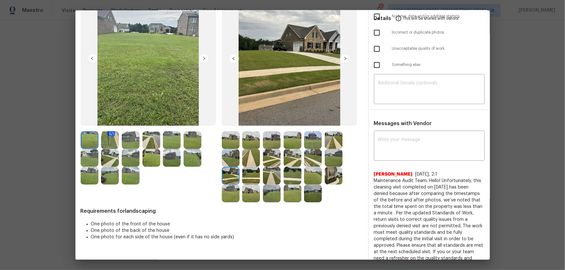
click at [249, 177] on img at bounding box center [251, 176] width 18 height 18
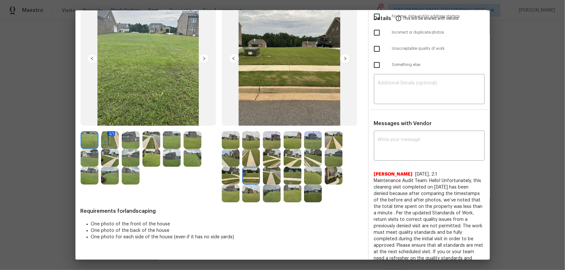
click at [274, 178] on img at bounding box center [272, 176] width 18 height 18
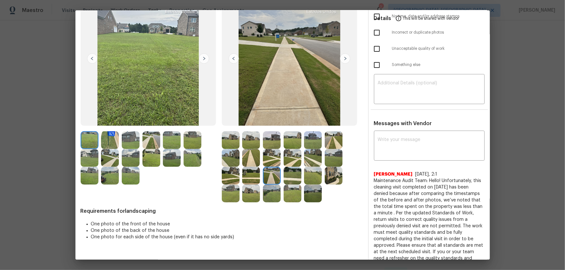
click at [295, 178] on img at bounding box center [292, 176] width 18 height 18
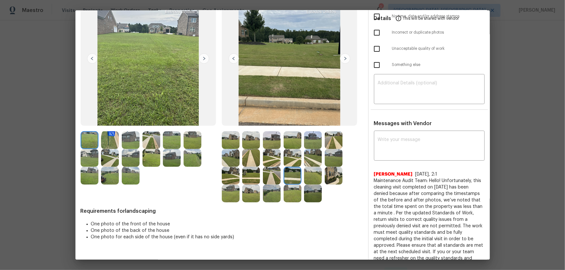
drag, startPoint x: 308, startPoint y: 177, endPoint x: 313, endPoint y: 177, distance: 5.2
click at [308, 177] on img at bounding box center [313, 176] width 18 height 18
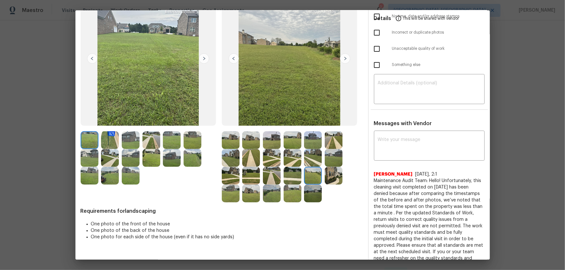
click at [327, 177] on img at bounding box center [333, 176] width 18 height 18
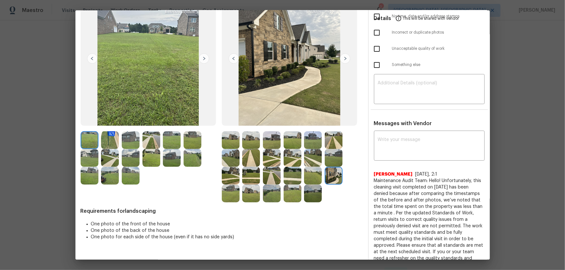
click at [236, 191] on img at bounding box center [231, 194] width 18 height 18
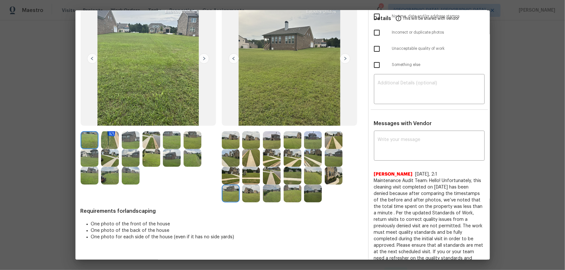
click at [253, 192] on img at bounding box center [251, 194] width 18 height 18
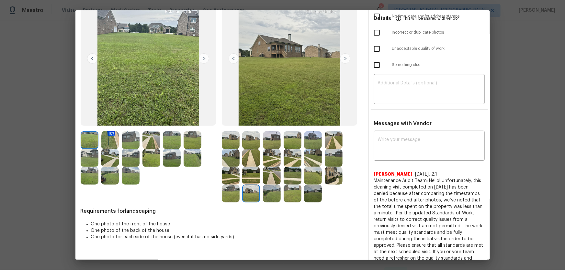
click at [276, 194] on img at bounding box center [272, 194] width 18 height 18
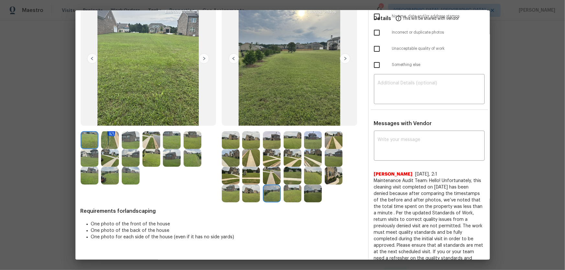
click at [291, 194] on img at bounding box center [292, 194] width 18 height 18
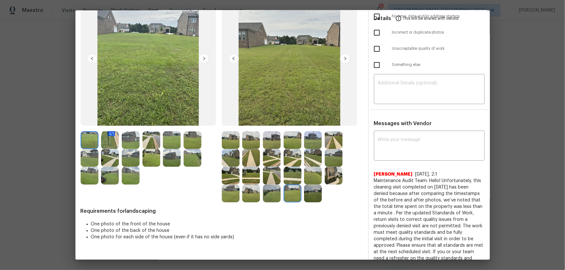
click at [309, 194] on img at bounding box center [313, 194] width 18 height 18
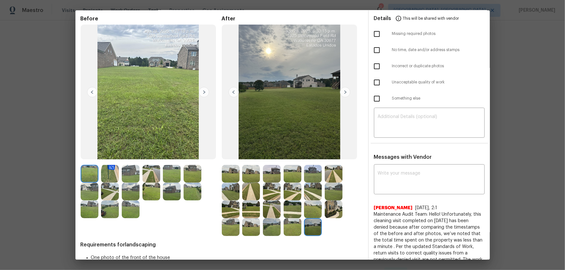
scroll to position [0, 0]
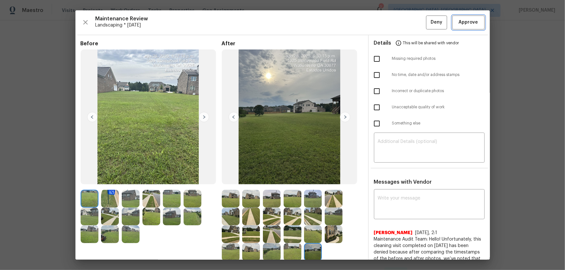
drag, startPoint x: 472, startPoint y: 21, endPoint x: 411, endPoint y: 80, distance: 85.3
click at [470, 23] on span "Approve" at bounding box center [467, 22] width 19 height 8
